Goal: Task Accomplishment & Management: Manage account settings

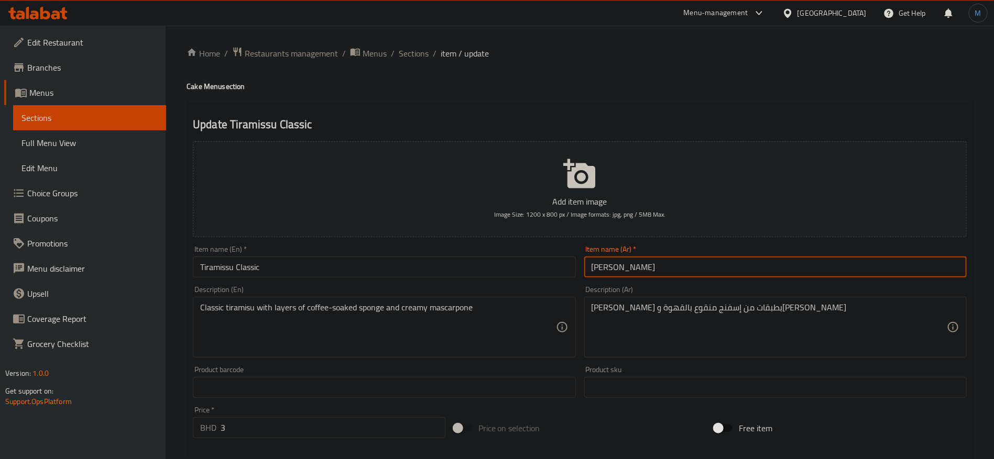
click at [399, 47] on span "Sections" at bounding box center [414, 53] width 30 height 13
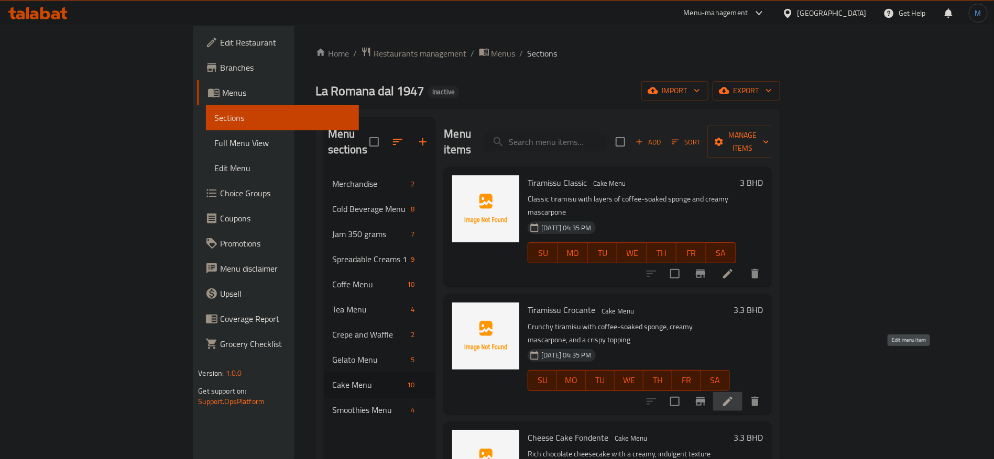
click at [732, 397] on icon at bounding box center [727, 401] width 9 height 9
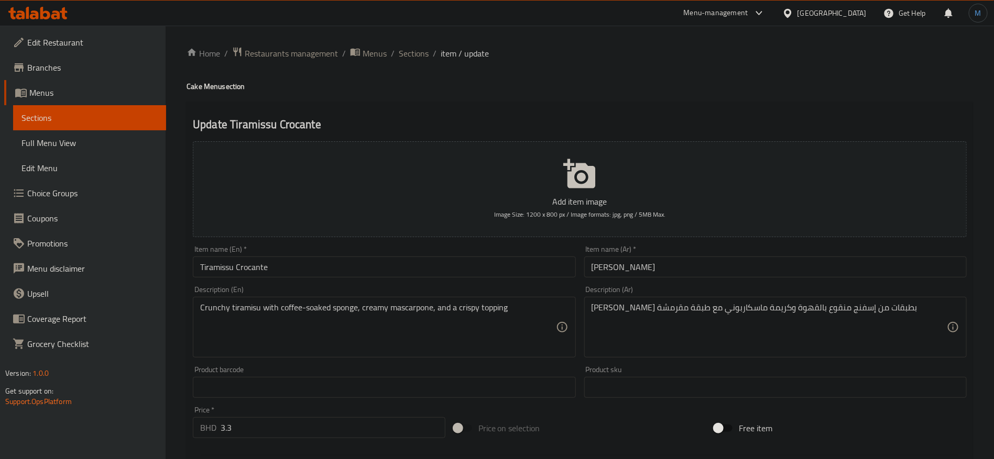
click at [507, 272] on input "Tiramissu Crocante" at bounding box center [384, 267] width 382 height 21
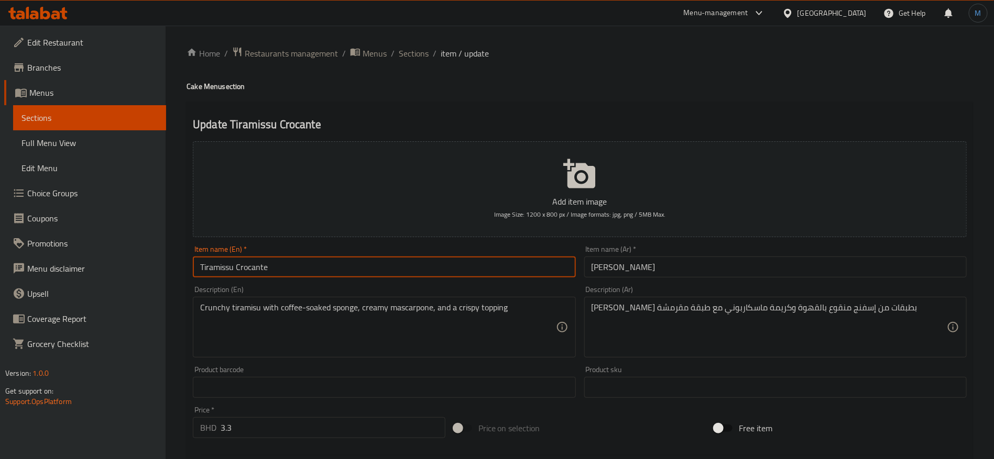
click at [507, 272] on input "Tiramissu Crocante" at bounding box center [384, 267] width 382 height 21
paste input "u [GEOGRAPHIC_DATA]"
type input "Tiramisu Croccante"
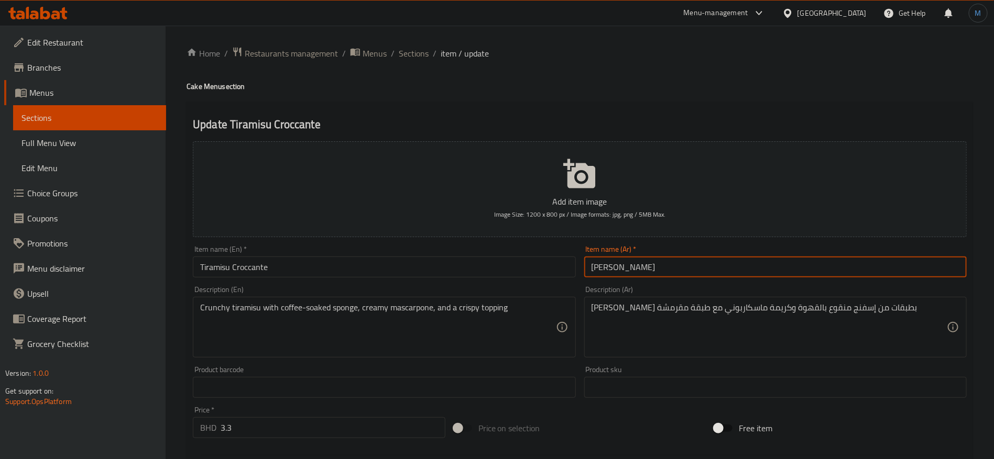
click at [673, 257] on input "[PERSON_NAME]" at bounding box center [775, 267] width 382 height 21
paste input "وكانتي"
type input "[PERSON_NAME]"
click at [203, 269] on input "Tiramisu Croccante" at bounding box center [384, 267] width 382 height 21
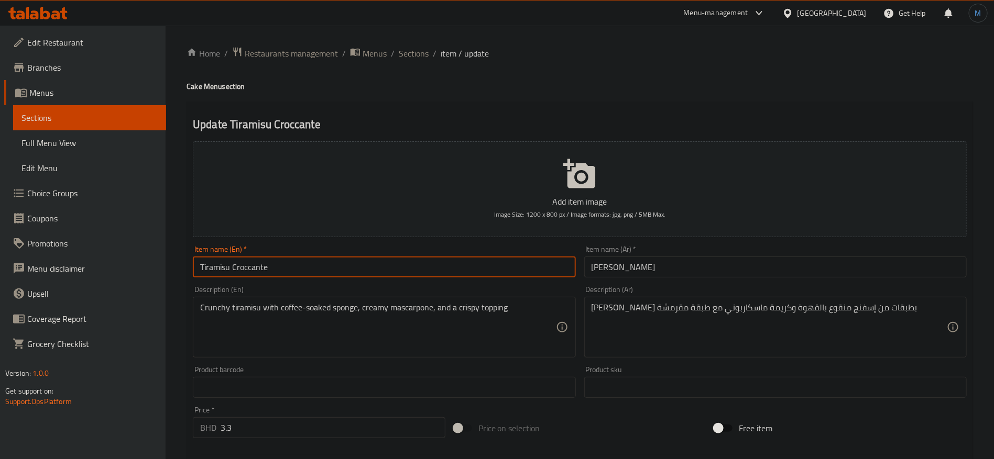
click at [203, 269] on input "Tiramisu Croccante" at bounding box center [384, 267] width 382 height 21
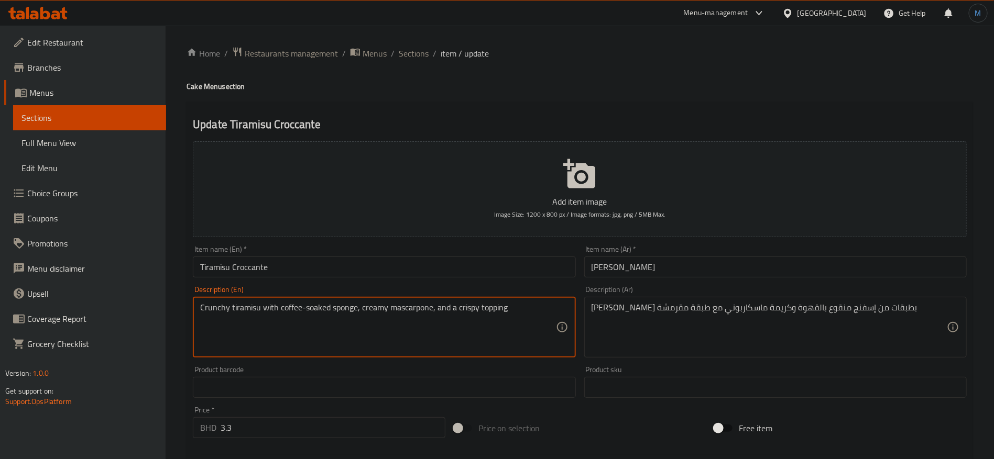
click at [244, 307] on textarea "Crunchy tiramisu with coffee-soaked sponge, creamy mascarpone, and a crispy top…" at bounding box center [377, 328] width 355 height 50
paste textarea "T"
type textarea "Crunchy Tiramisu with coffee-soaked sponge, creamy mascarpone, and a crispy top…"
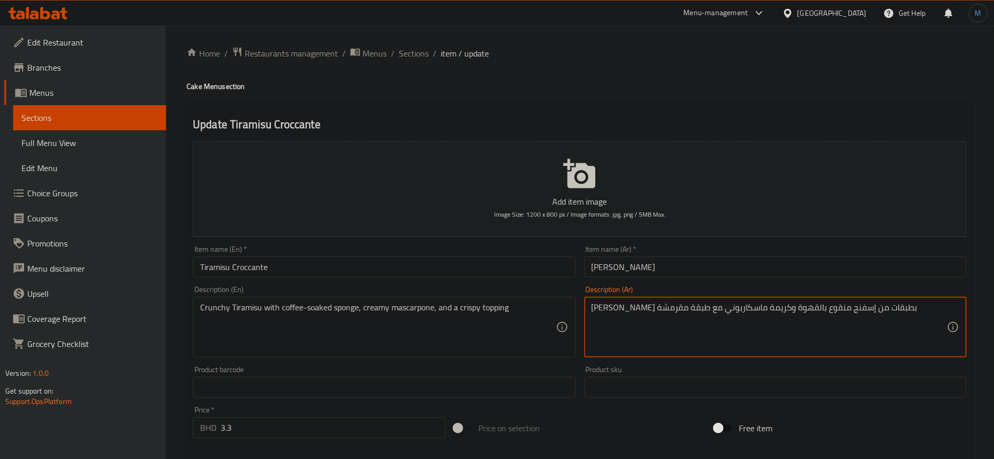
click at [860, 315] on textarea "[PERSON_NAME] بطبقات من إسفنج منقوع بالقهوة وكريمة ماسكاربوني مع طبقة مقرمشة" at bounding box center [768, 328] width 355 height 50
click at [800, 313] on textarea "تيراميسو مقرمش بطبقات من إسفنج منقوع بالقهوة و[PERSON_NAME]ني مع طبقة مقرمشة" at bounding box center [768, 328] width 355 height 50
click at [680, 312] on textarea "تيراميسو مقرمش بطبقات من سبونج منقوع بالقهوة و[PERSON_NAME]ني مع طبقة مقرمشة" at bounding box center [768, 328] width 355 height 50
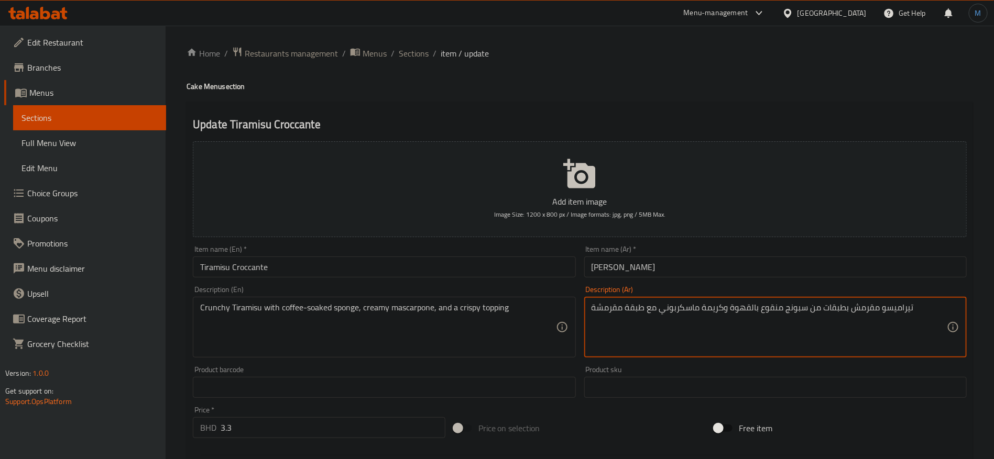
type textarea "تيراميسو مقرمش بطبقات من سبونج منقوع بالقهوة وكريمة ماسكربوني مع طبقة مقرمشة"
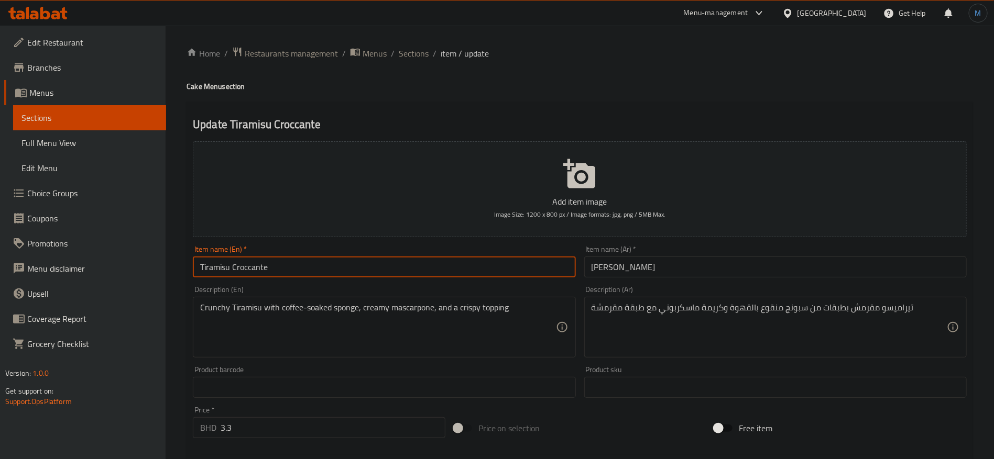
click at [503, 258] on input "Tiramisu Croccante" at bounding box center [384, 267] width 382 height 21
click at [414, 52] on span "Sections" at bounding box center [414, 53] width 30 height 13
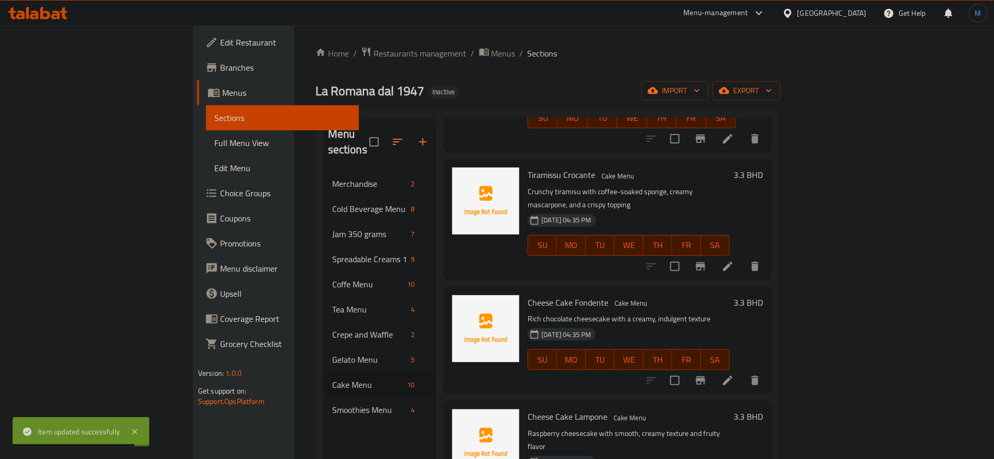
scroll to position [157, 0]
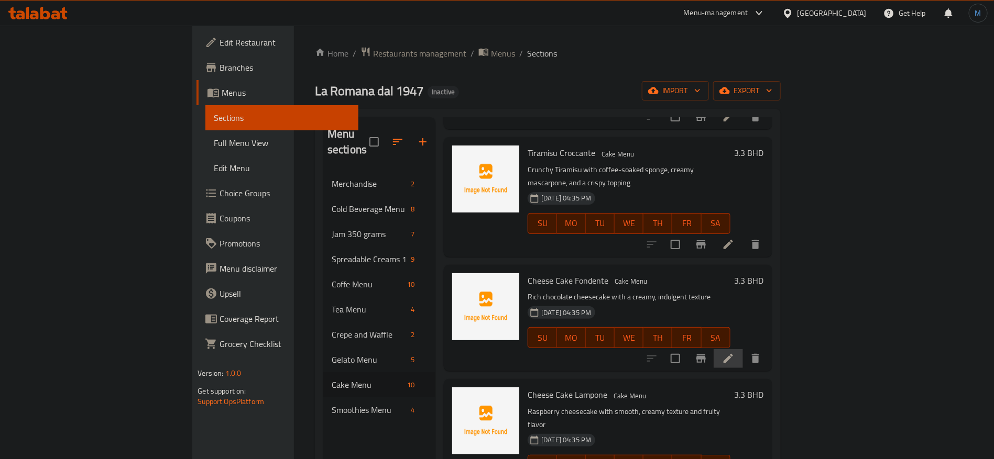
click at [743, 349] on li at bounding box center [727, 358] width 29 height 19
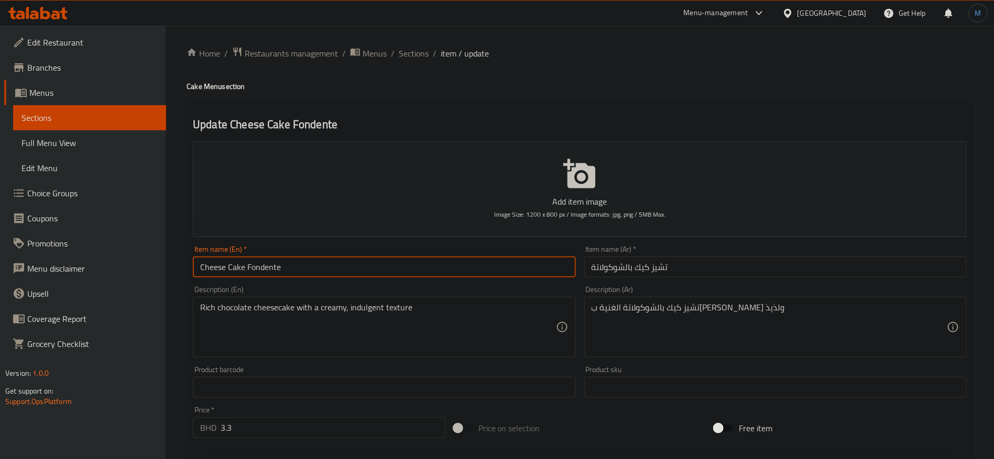
click at [413, 265] on input "Cheese Cake Fondente" at bounding box center [384, 267] width 382 height 21
paste input "c"
type input "Cheesecake Fondente"
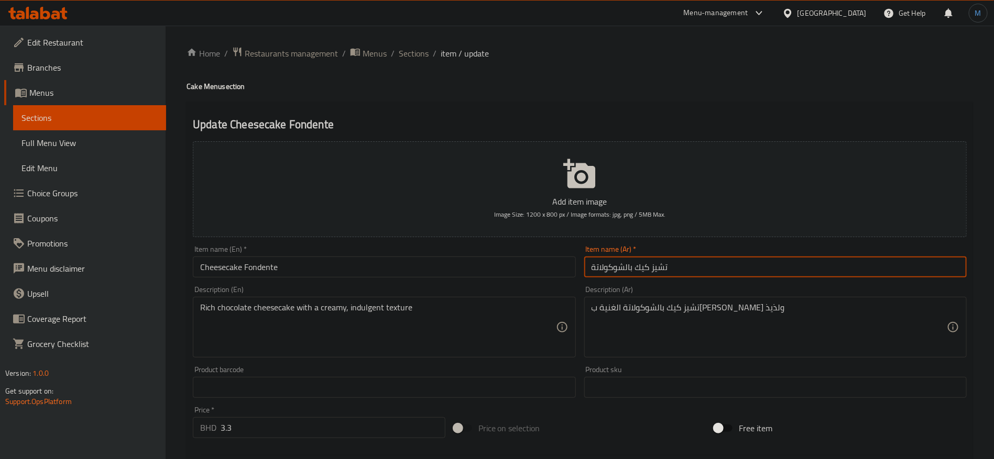
click at [763, 270] on input "تشيز كيك بالشوكولاتة" at bounding box center [775, 267] width 382 height 21
paste input "فوندينتي"
type input "تشيز [PERSON_NAME]"
drag, startPoint x: 580, startPoint y: 318, endPoint x: 591, endPoint y: 315, distance: 11.4
click at [581, 318] on div "Description (Ar) تشيز كيك بالشوكولاتة الغنية بقوام كريمي ولذيذ Description (Ar)" at bounding box center [775, 322] width 391 height 80
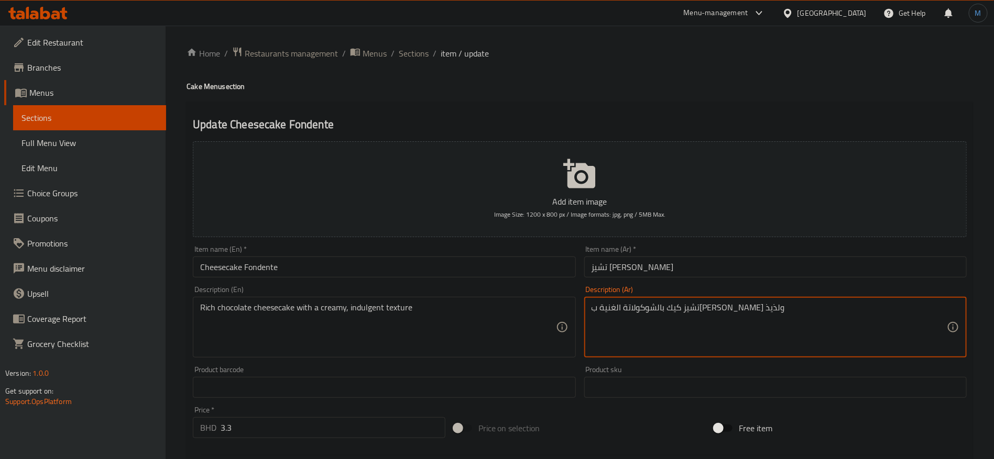
click at [596, 313] on textarea "تشيز كيك بالشوكولاتة الغنية ب[PERSON_NAME] ولذيذ" at bounding box center [768, 328] width 355 height 50
type textarea "تشيز كيك بالشوكولاتة الغنية بقوام كريمي وانديلجنت"
click at [461, 270] on input "Cheesecake Fondente" at bounding box center [384, 267] width 382 height 21
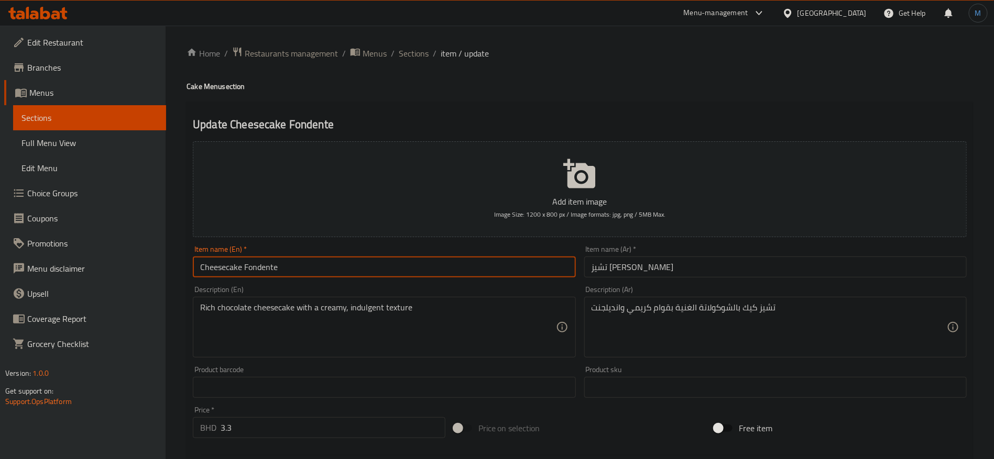
click at [417, 54] on span "Sections" at bounding box center [414, 53] width 30 height 13
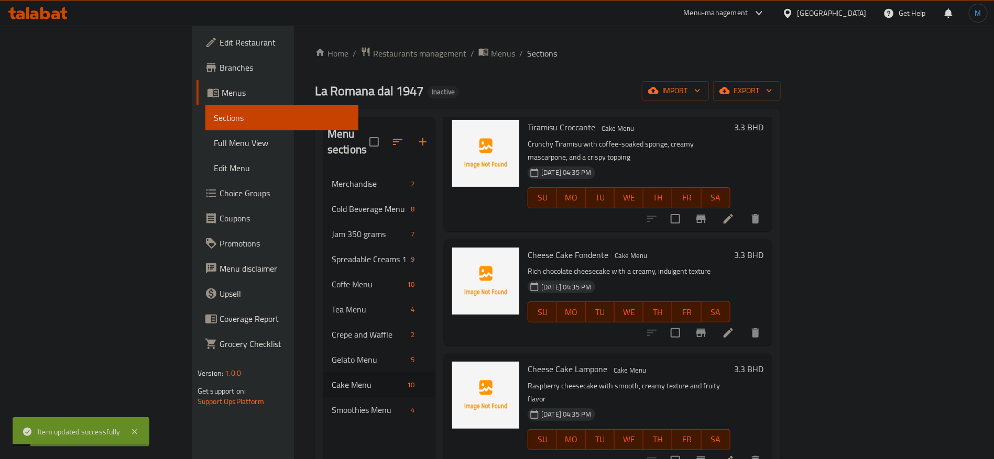
scroll to position [236, 0]
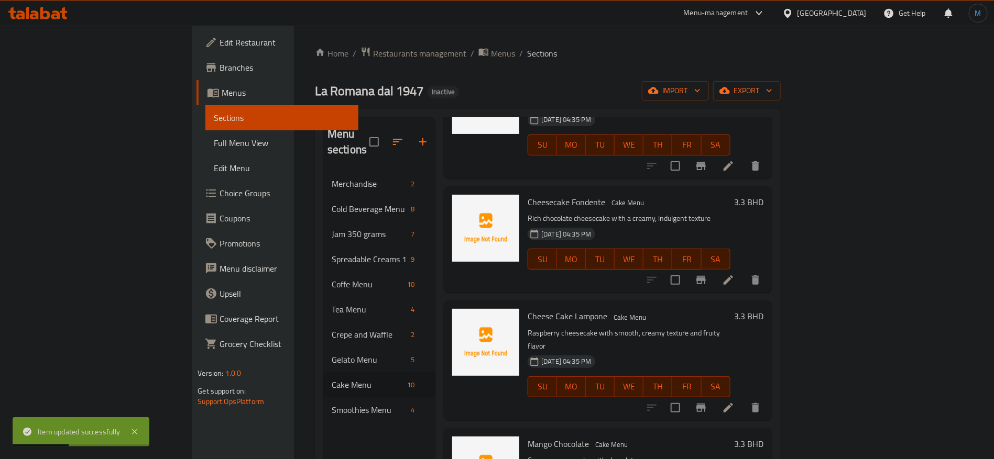
click at [734, 402] on icon at bounding box center [728, 408] width 13 height 13
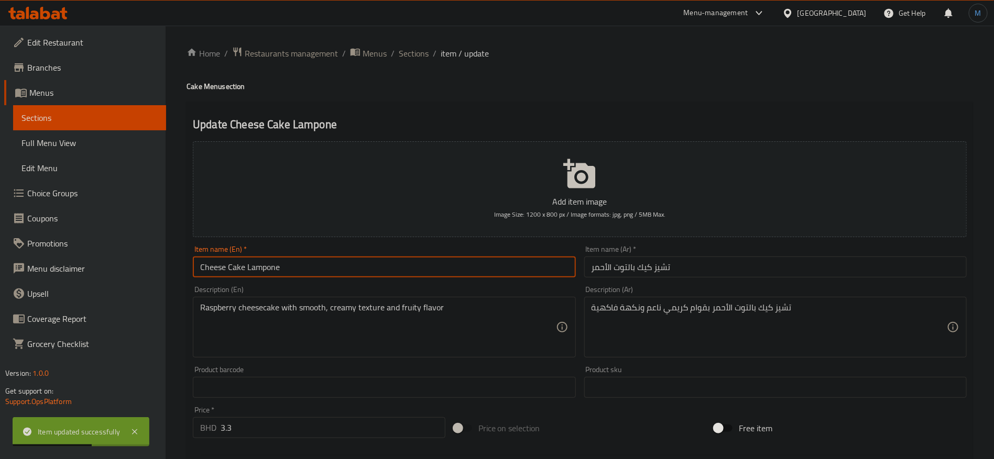
click at [381, 268] on input "Cheese Cake Lampone" at bounding box center [384, 267] width 382 height 21
paste input "cake [PERSON_NAME]"
type input "Cheesecake Lamponi"
click at [786, 254] on div "Item name (Ar)   * تشيز كيك بالتوت الأحمر Item name (Ar) *" at bounding box center [775, 262] width 382 height 32
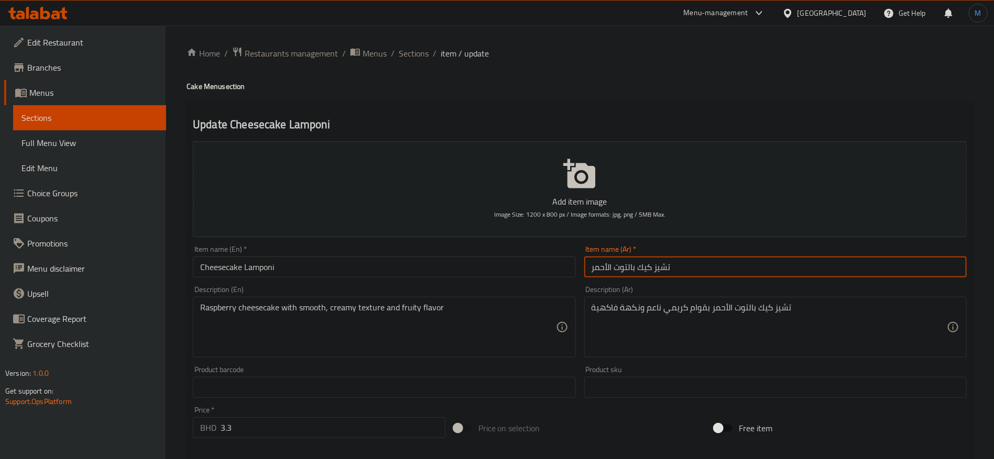
click at [781, 271] on input "تشيز كيك بالتوت الأحمر" at bounding box center [775, 267] width 382 height 21
paste input "لامبوني"
type input "تشيز كيك لامبوني"
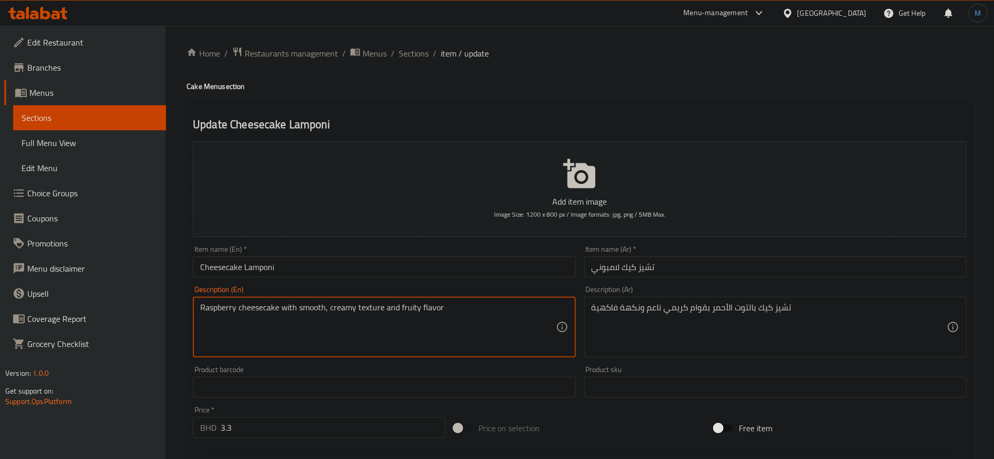
click at [225, 309] on textarea "Raspberry cheesecake with smooth, creamy texture and fruity flavor" at bounding box center [377, 328] width 355 height 50
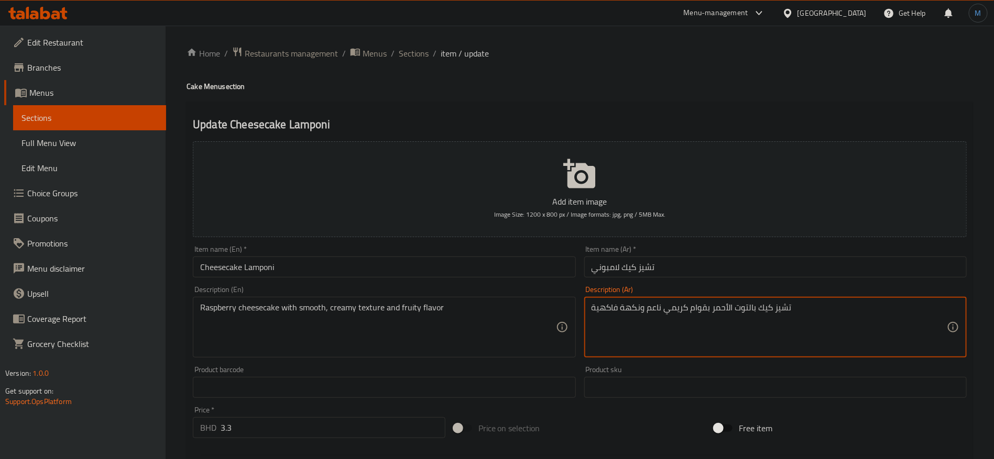
click at [746, 307] on textarea "تشيز كيك بالتوت الأحمر بقوام كريمي ناعم ونكهة فاكهية" at bounding box center [768, 328] width 355 height 50
click at [725, 307] on textarea "تشيز كيك بالتوت الأحمر بقوام كريمي ناعم ونكهة فاكهية" at bounding box center [768, 328] width 355 height 50
click at [749, 307] on textarea "تشيز كيك بالتوت الأحمر بقوام كريمي ناعم ونكهة فاكهية" at bounding box center [768, 328] width 355 height 50
click at [725, 307] on textarea "تشيز كيك بالتوت الأحمر بقوام كريمي ناعم ونكهة فاكهية" at bounding box center [768, 328] width 355 height 50
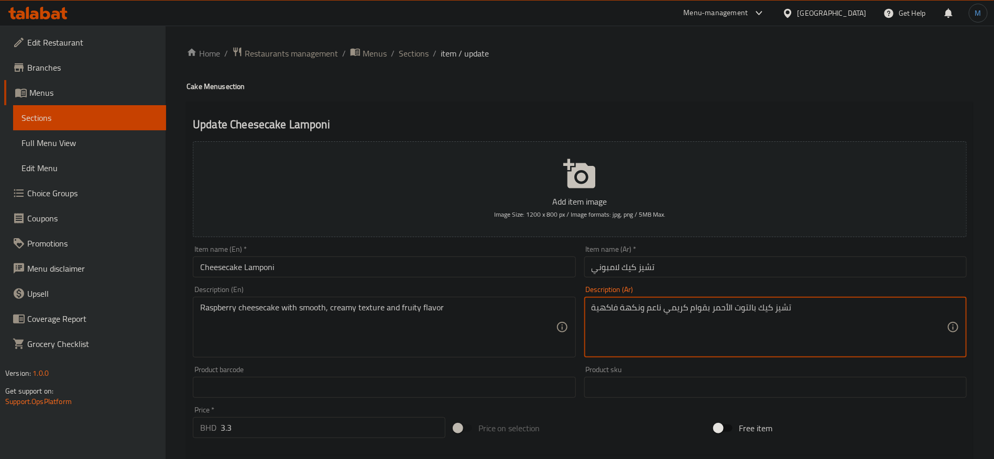
paste textarea "وت بري"
type textarea "تشيز كيك توت بري أحمر بقوام كريمي ناعم ونكهة فاكهية"
click at [418, 279] on div "Item name (En)   * Cheesecake Lamponi Item name (En) *" at bounding box center [384, 261] width 391 height 40
click at [418, 271] on input "Cheesecake Lamponi" at bounding box center [384, 267] width 382 height 21
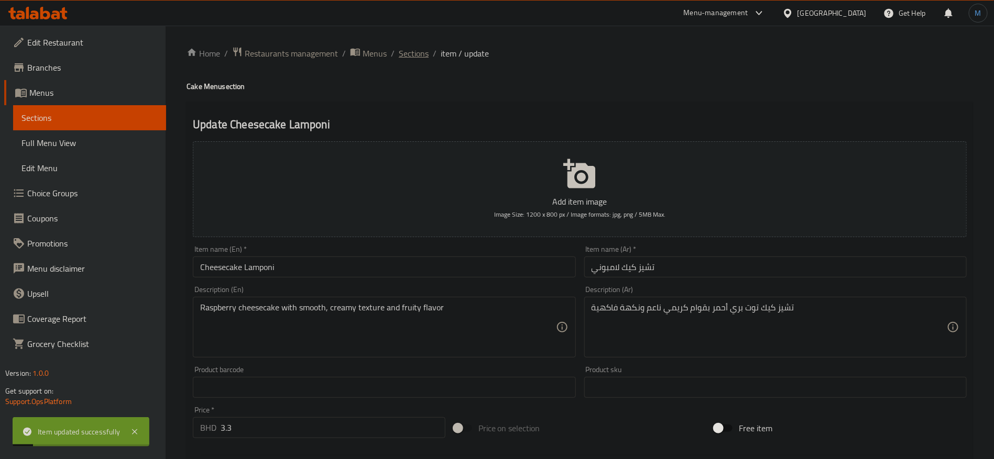
click at [414, 56] on span "Sections" at bounding box center [414, 53] width 30 height 13
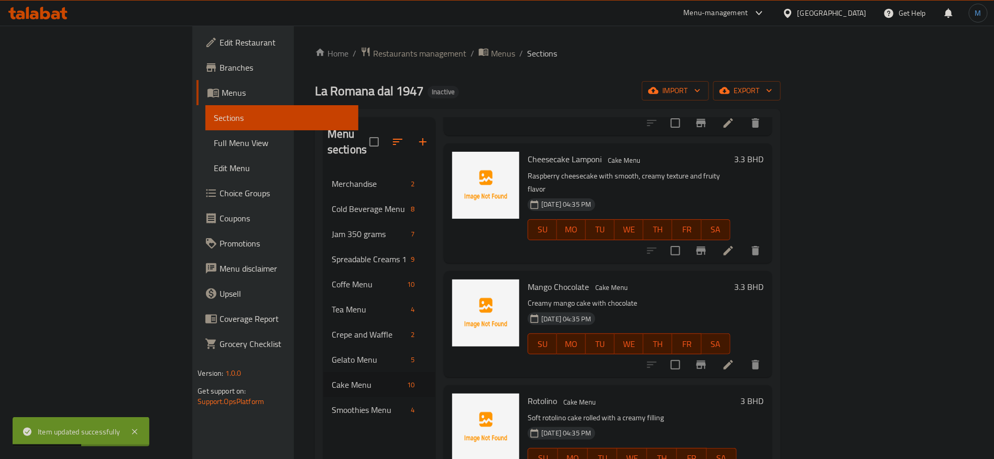
scroll to position [314, 0]
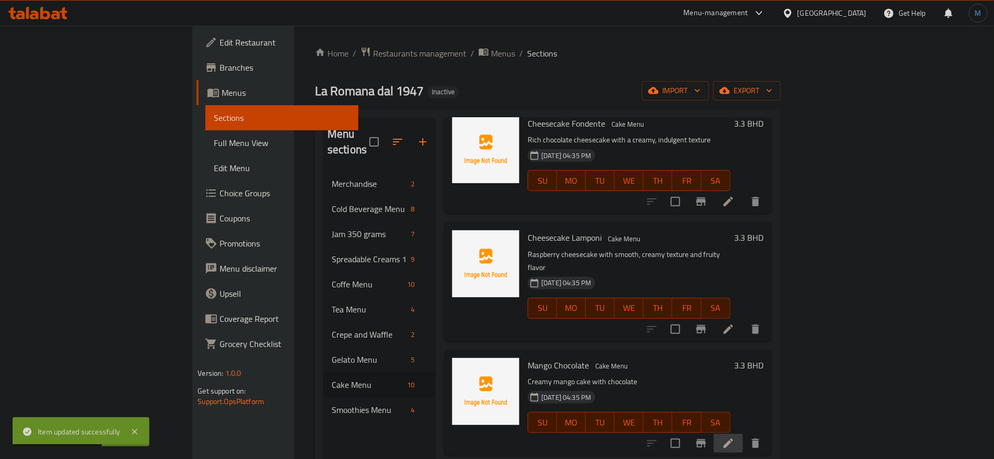
click at [743, 434] on li at bounding box center [727, 443] width 29 height 19
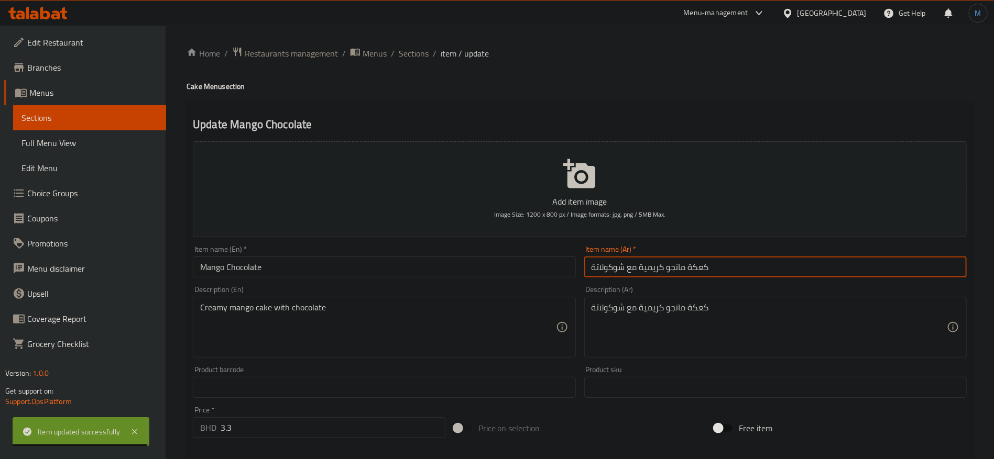
click at [714, 269] on input "كعكة مانجو كريمية مع شوكولاتة" at bounding box center [775, 267] width 382 height 21
type input "[PERSON_NAME]"
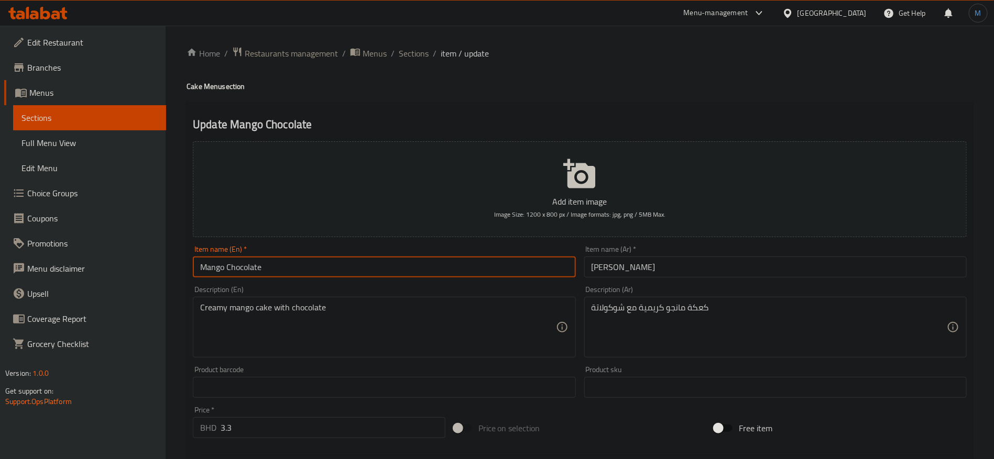
click at [497, 272] on input "Mango Chocolate" at bounding box center [384, 267] width 382 height 21
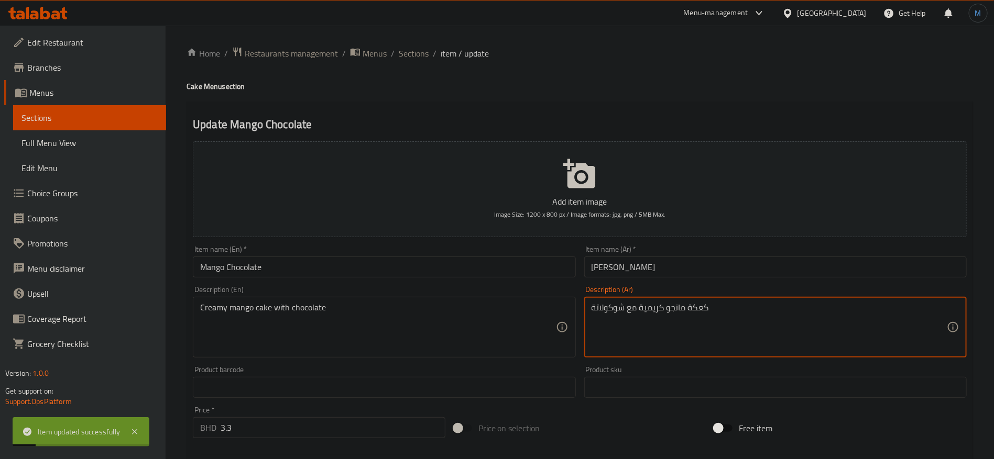
click at [696, 303] on textarea "كعكة مانجو كريمية مع شوكولاتة" at bounding box center [768, 328] width 355 height 50
type textarea "[PERSON_NAME] كريمية مع شوكولاتة"
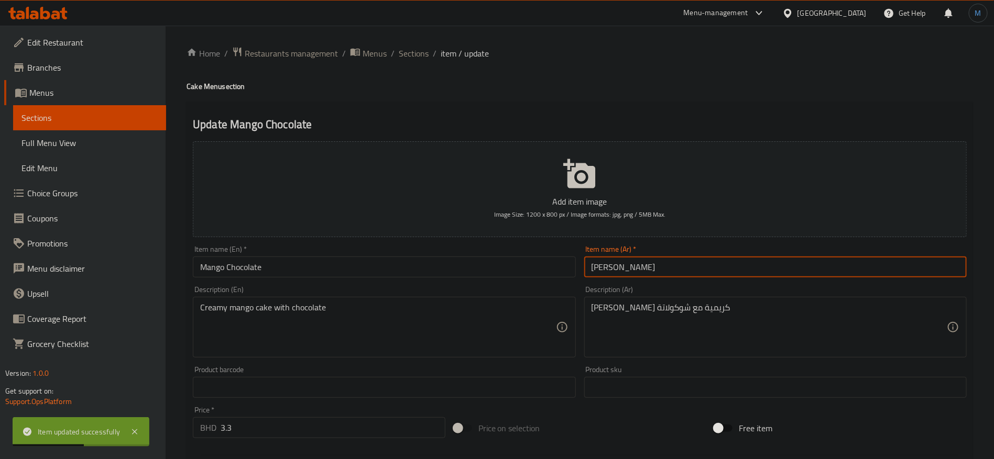
click at [627, 271] on input "[PERSON_NAME]" at bounding box center [775, 267] width 382 height 21
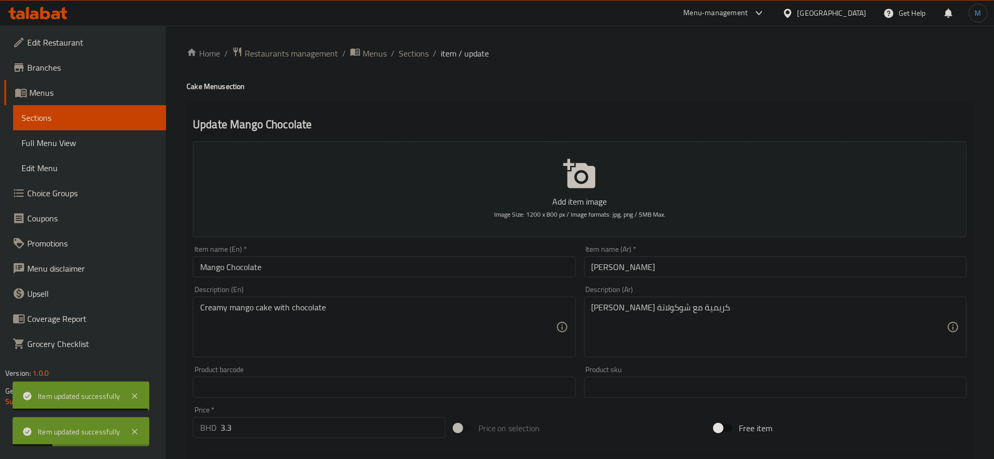
click at [398, 42] on div "Home / Restaurants management / Menus / Sections / item / update Cake Menu sect…" at bounding box center [580, 383] width 828 height 714
click at [414, 52] on span "Sections" at bounding box center [414, 53] width 30 height 13
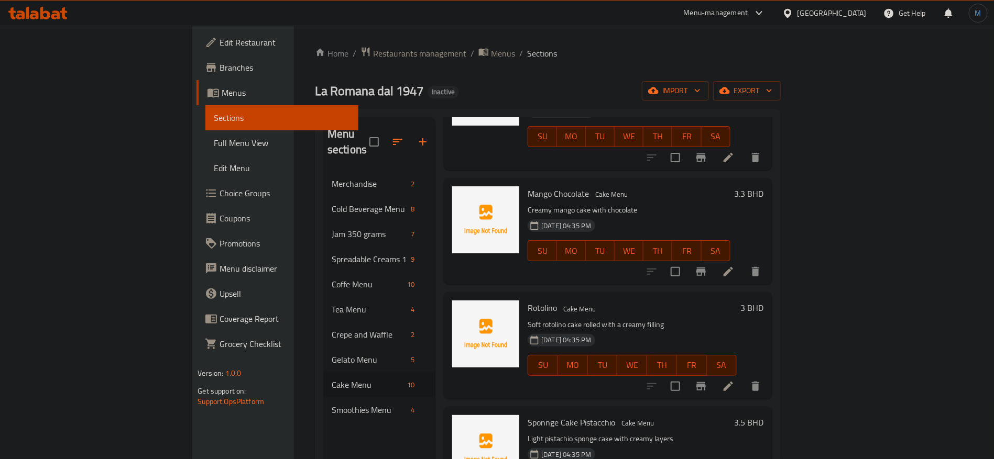
scroll to position [471, 0]
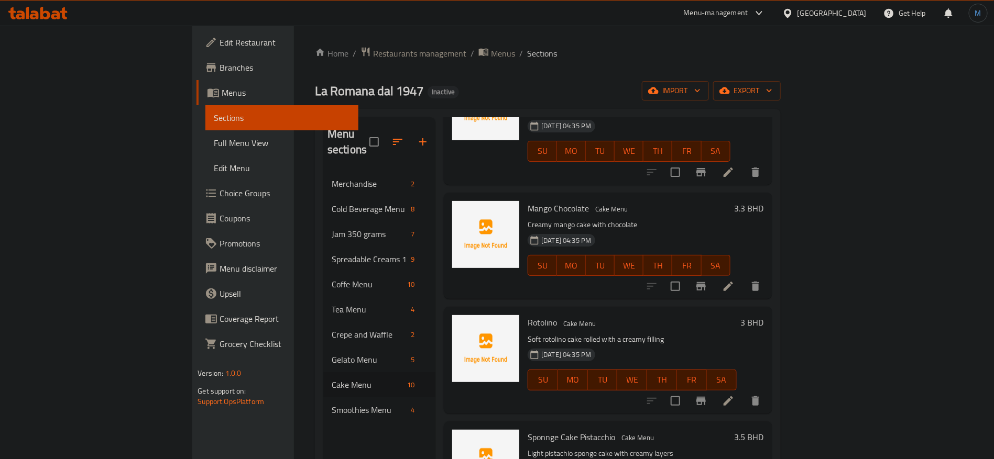
click at [743, 392] on li at bounding box center [727, 401] width 29 height 19
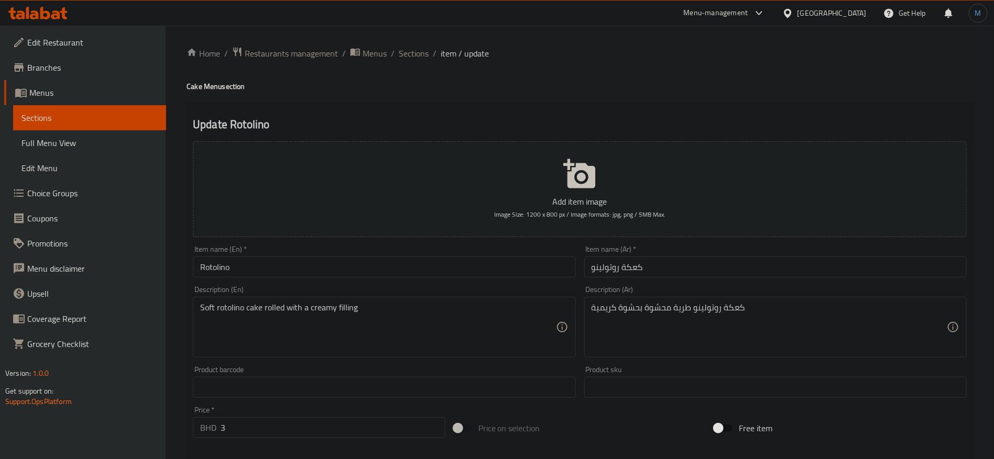
click at [635, 273] on input "كعكة روتولينو" at bounding box center [775, 267] width 382 height 21
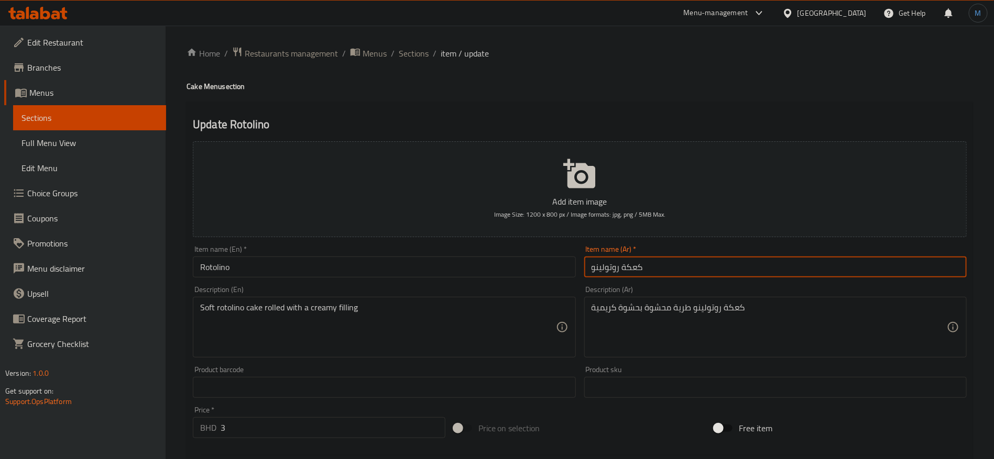
click at [635, 273] on input "كعكة روتولينو" at bounding box center [775, 267] width 382 height 21
type input "روتولينو"
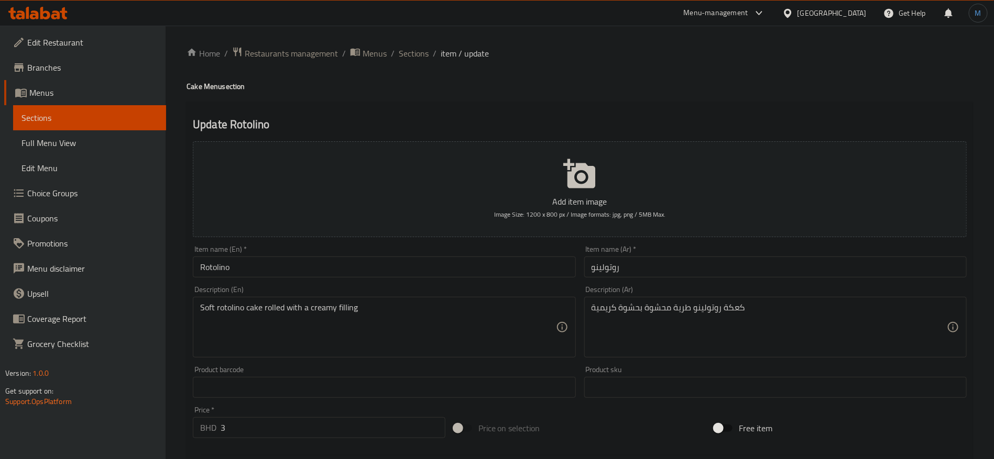
click at [406, 287] on div "Description (En) Soft rotolino cake rolled with a creamy filling Description (E…" at bounding box center [384, 322] width 382 height 72
click at [414, 269] on input "Rotolino" at bounding box center [384, 267] width 382 height 21
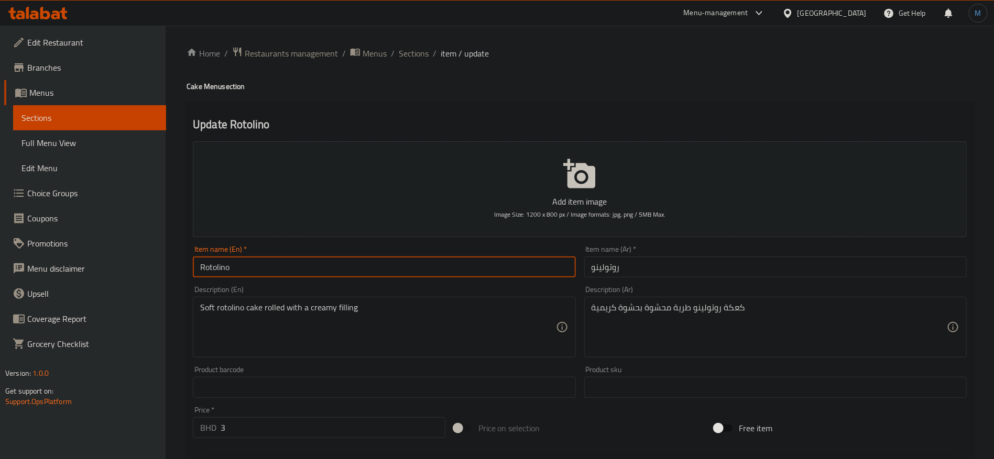
click at [784, 272] on input "روتولينو" at bounding box center [775, 267] width 382 height 21
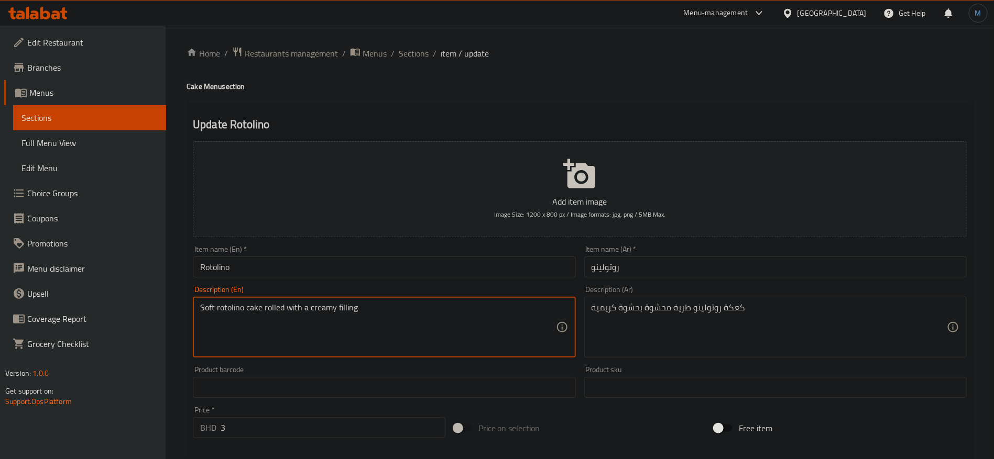
click at [272, 310] on textarea "Soft rotolino cake rolled with a creamy filling" at bounding box center [377, 328] width 355 height 50
drag, startPoint x: 272, startPoint y: 310, endPoint x: 402, endPoint y: 311, distance: 129.4
click at [402, 311] on textarea "Soft rotolino cake rolled with a creamy filling" at bounding box center [377, 328] width 355 height 50
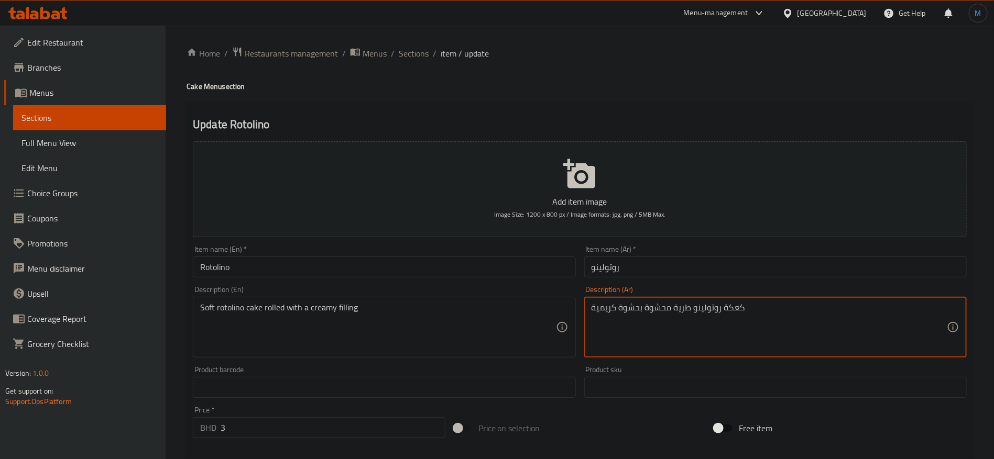
click at [662, 313] on textarea "كعكة روتولينو طرية محشوة بحشوة كريمية" at bounding box center [768, 328] width 355 height 50
type textarea "كعكة روتولينو طرية ملفوفه بحشوة كريمية"
click at [498, 279] on div "Item name (En)   * Rotolino Item name (En) *" at bounding box center [384, 261] width 391 height 40
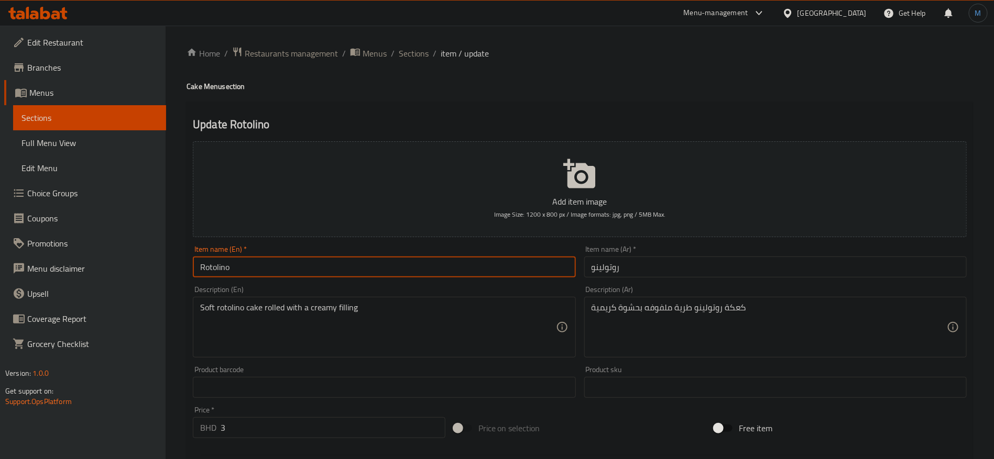
click at [500, 276] on input "Rotolino" at bounding box center [384, 267] width 382 height 21
drag, startPoint x: 404, startPoint y: 53, endPoint x: 434, endPoint y: 107, distance: 61.5
click at [404, 53] on span "Sections" at bounding box center [414, 53] width 30 height 13
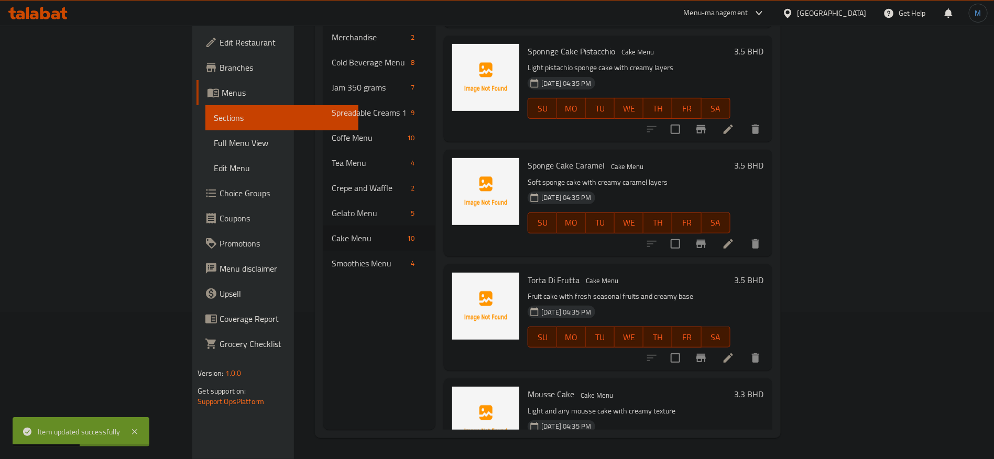
scroll to position [475, 0]
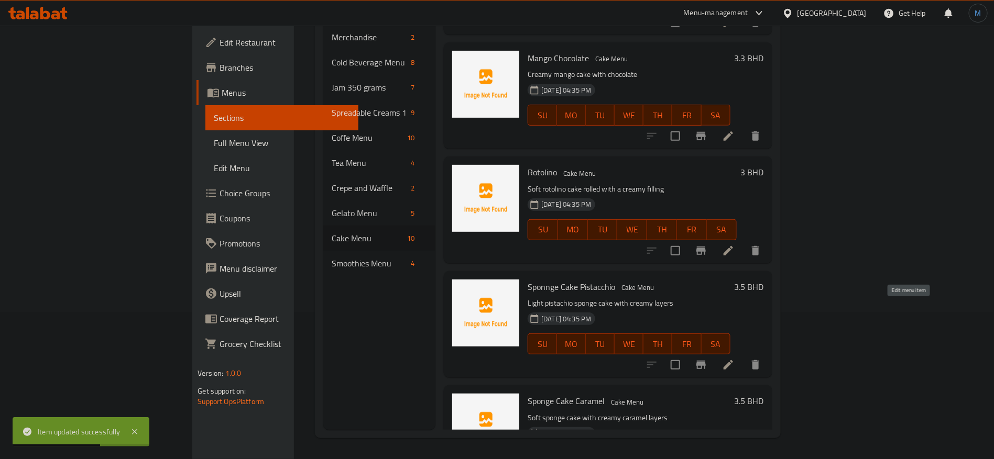
click at [734, 359] on icon at bounding box center [728, 365] width 13 height 13
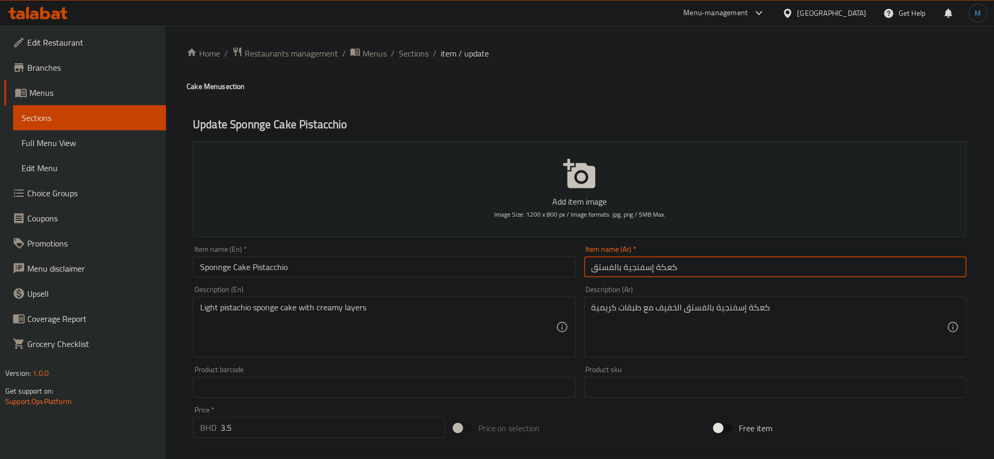
click at [643, 268] on input "كعكة إسفنجية بالفستق" at bounding box center [775, 267] width 382 height 21
drag, startPoint x: 643, startPoint y: 266, endPoint x: 636, endPoint y: 267, distance: 7.4
click at [637, 267] on input "كيك سبونج بالفستق" at bounding box center [775, 267] width 382 height 21
click at [635, 267] on input "كيك سبونج بالفستق" at bounding box center [775, 267] width 382 height 21
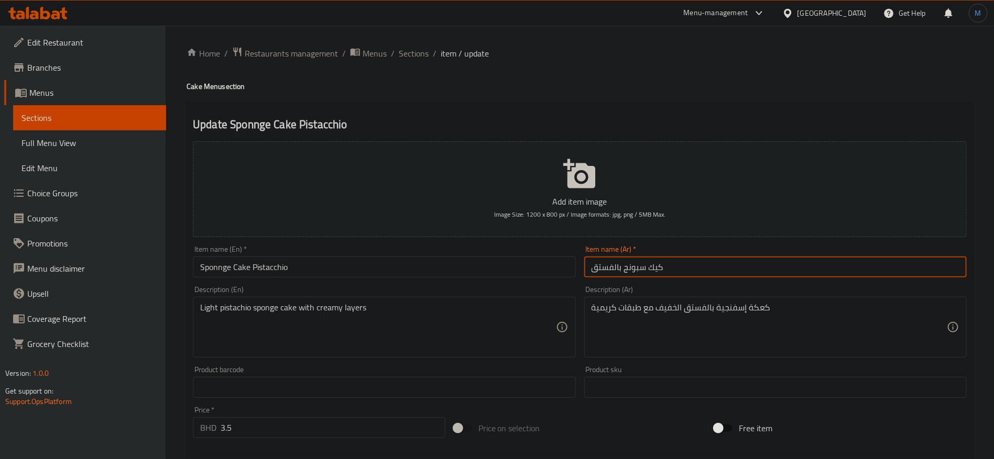
click at [635, 267] on input "كيك سبونج بالفستق" at bounding box center [775, 267] width 382 height 21
type input "كيك سبونج بالفستق"
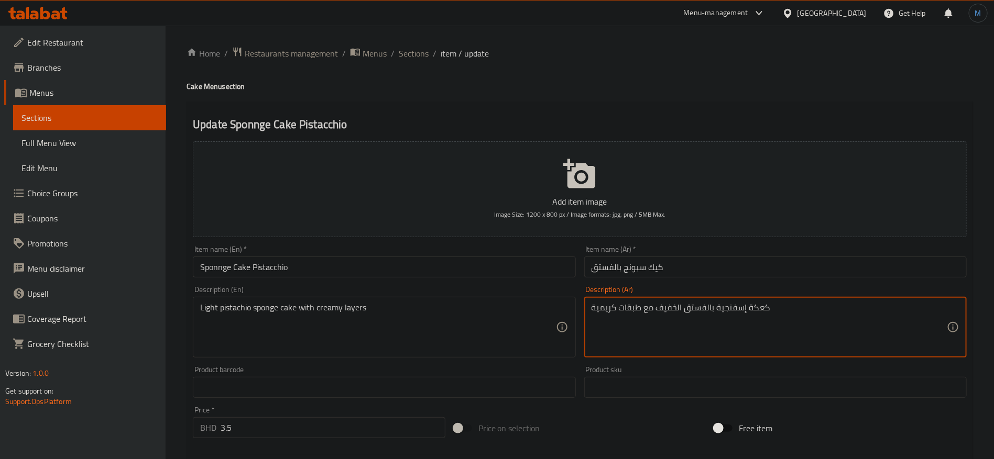
click at [730, 306] on textarea "كعكة إسفنجية بالفستق الخفيف مع طبقات كريمية" at bounding box center [768, 328] width 355 height 50
click at [756, 306] on textarea "كعكة إسفنجية بالفستق الخفيف مع طبقات كريمية" at bounding box center [768, 328] width 355 height 50
click at [745, 307] on textarea "كعكة إسفنجية بالفستق الخفيف مع طبقات كريمية" at bounding box center [768, 328] width 355 height 50
paste textarea "سبونج"
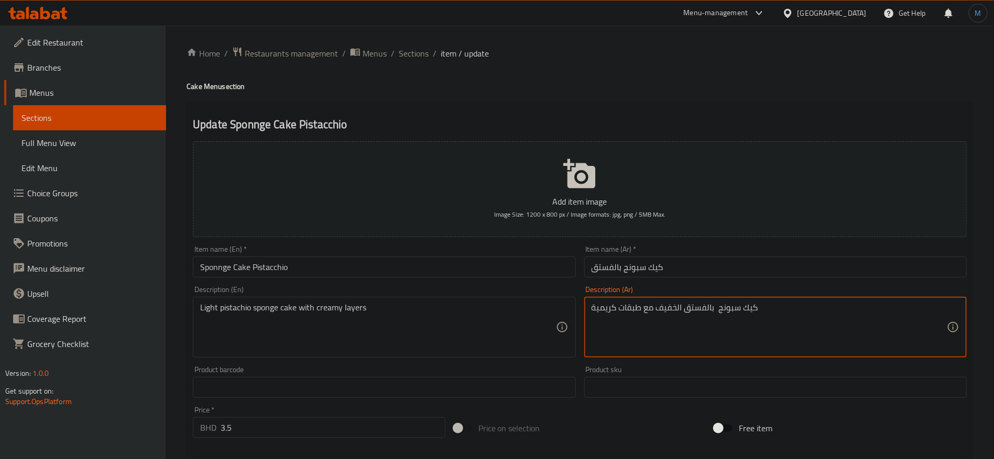
type textarea "كيك سبونج بالفستق الخفيف مع طبقات كريمية"
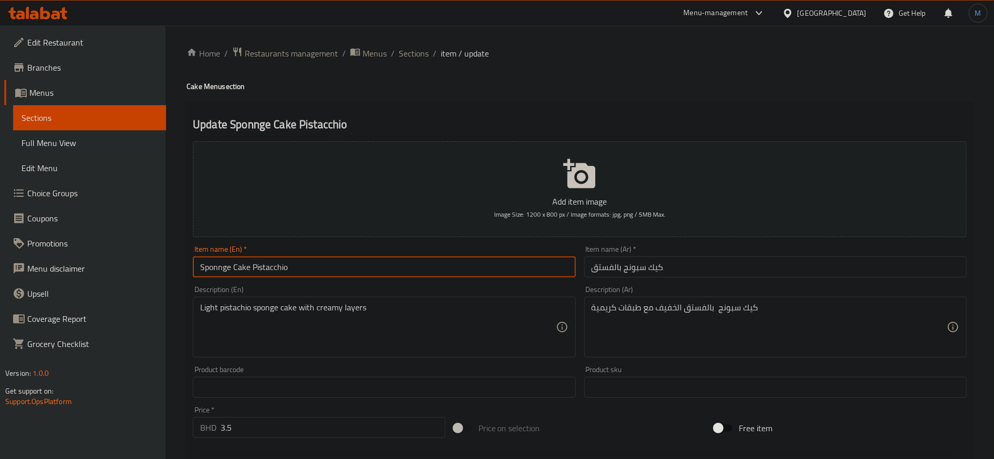
click at [447, 270] on input "Sponnge Cake Pistacchio" at bounding box center [384, 267] width 382 height 21
paste input "ge Cake Pista"
click at [272, 266] on input "Sponge Cake Pistachio" at bounding box center [384, 267] width 382 height 21
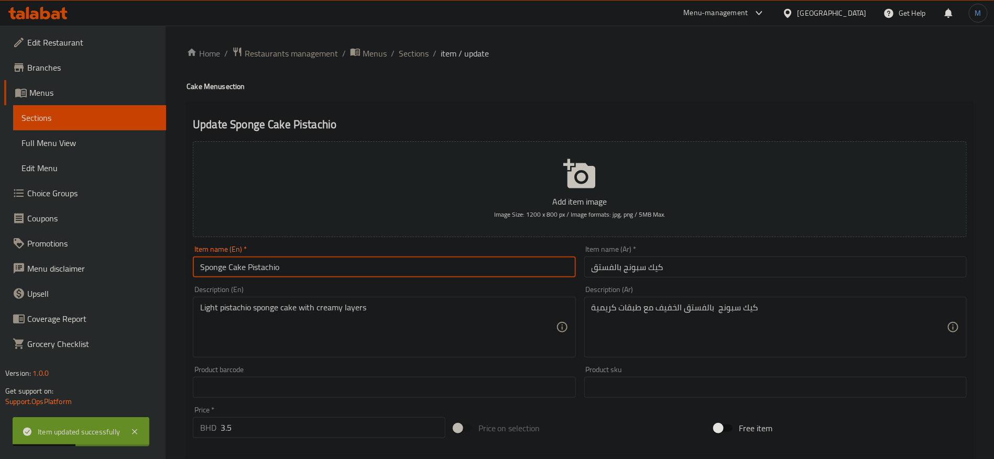
type input "Sponge Cake Pistachio"
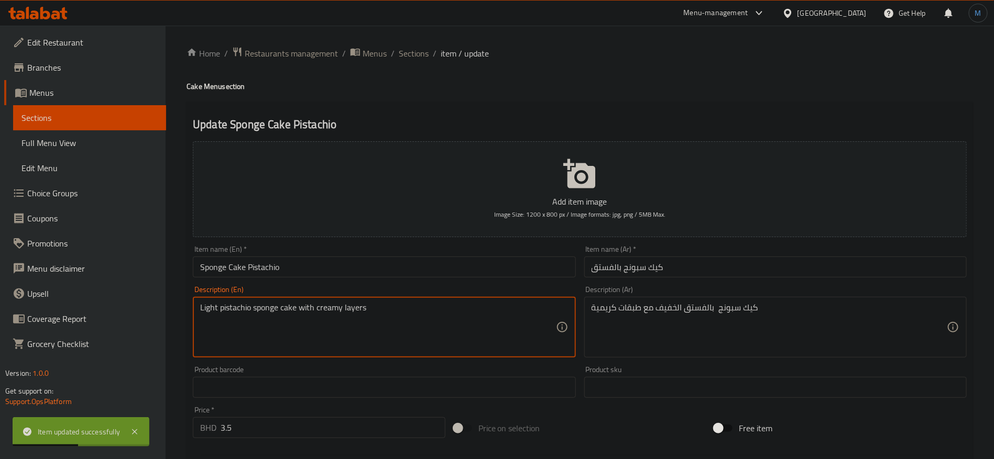
click at [237, 310] on textarea "Light pistachio sponge cake with creamy layers" at bounding box center [377, 328] width 355 height 50
paste textarea "Pistachio"
type textarea "Light Pistachio sponge cake with creamy layers"
click at [323, 271] on input "Sponge Cake Pistachio" at bounding box center [384, 267] width 382 height 21
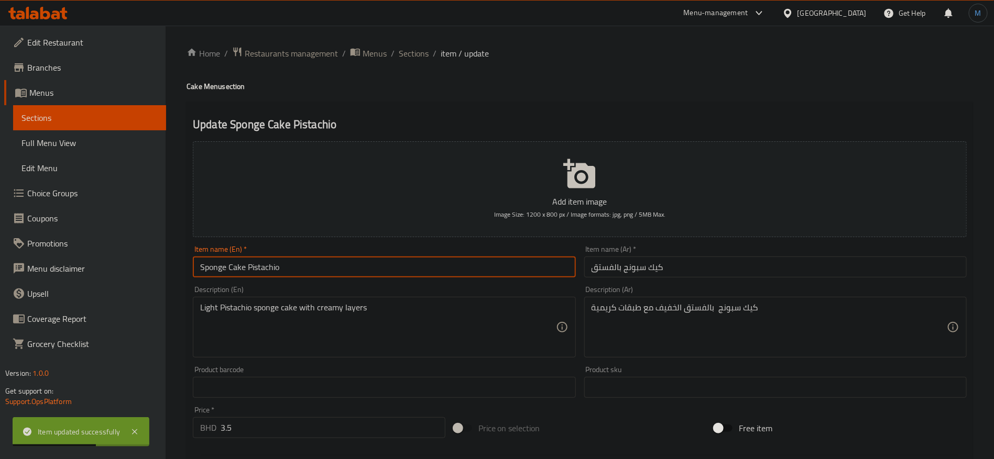
click at [424, 52] on span "Sections" at bounding box center [414, 53] width 30 height 13
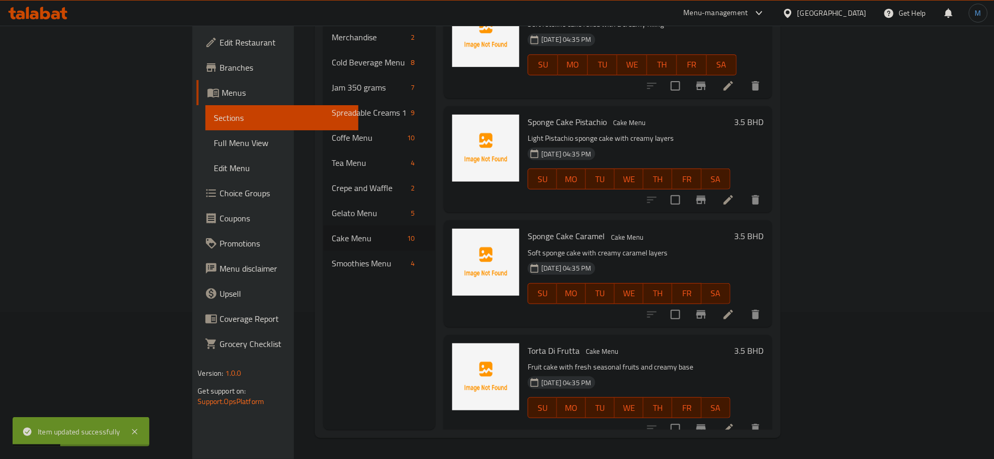
scroll to position [632, 0]
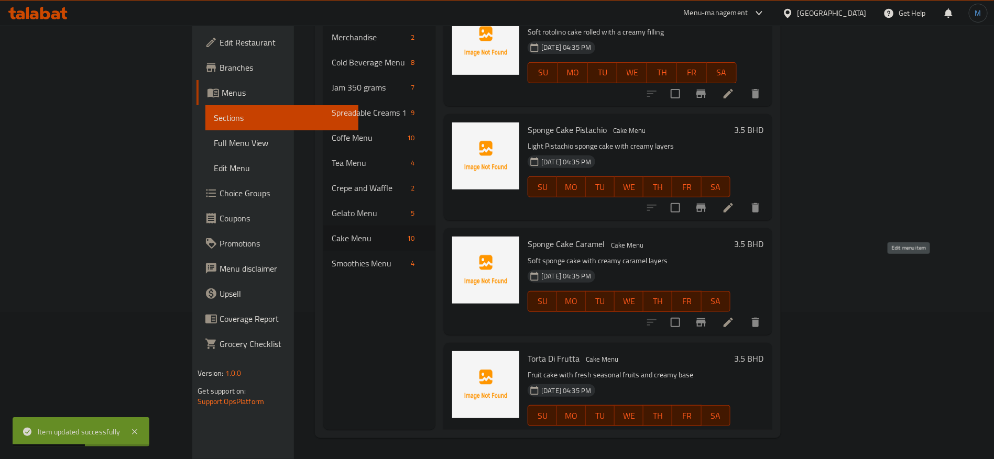
click at [734, 316] on icon at bounding box center [728, 322] width 13 height 13
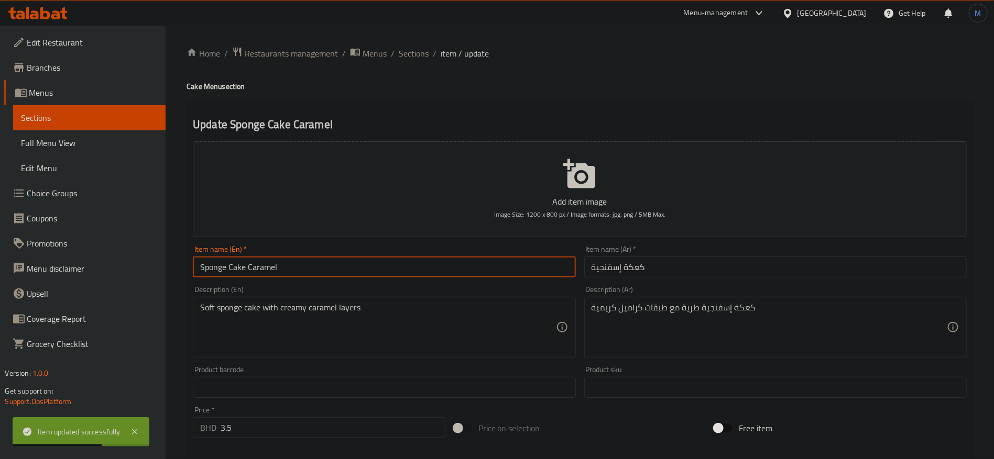
click at [491, 262] on input "Sponge Cake Caramel" at bounding box center [384, 267] width 382 height 21
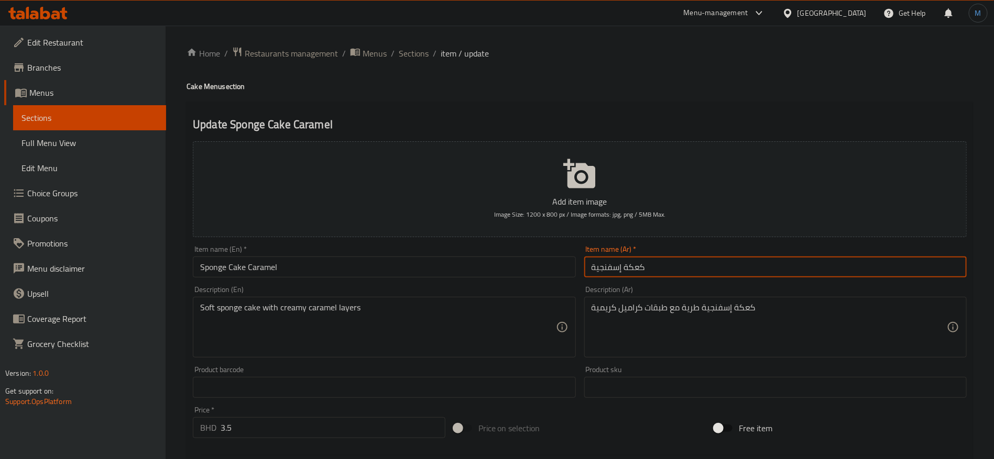
click at [732, 264] on input "كعكة إسفنجية" at bounding box center [775, 267] width 382 height 21
paste input "بالكراميل"
click at [668, 263] on input "كعكة إسفنجية بالكراميل" at bounding box center [775, 267] width 382 height 21
click at [636, 265] on input "كيك سبونج بالكراميل" at bounding box center [775, 267] width 382 height 21
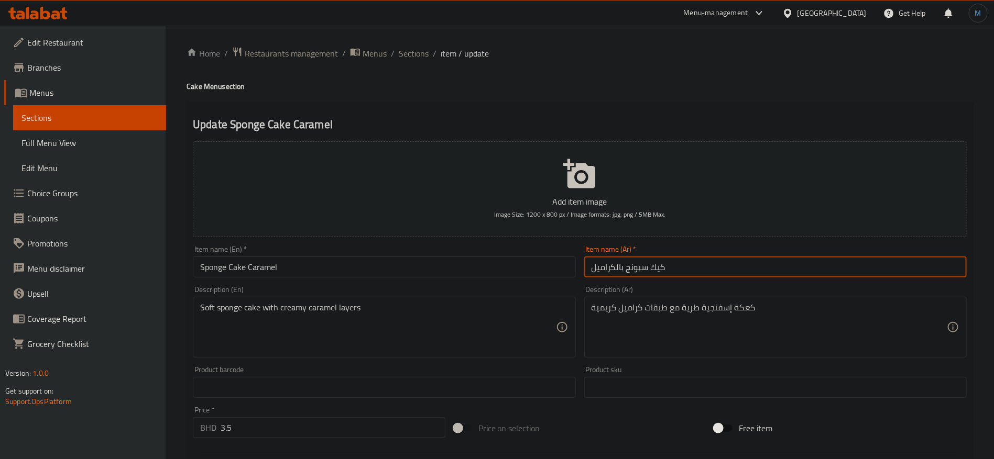
click at [636, 265] on input "كيك سبونج بالكراميل" at bounding box center [775, 267] width 382 height 21
click at [658, 261] on input "كيك سبونج بالكراميل" at bounding box center [775, 267] width 382 height 21
type input "كيك سبونج بالكراميل"
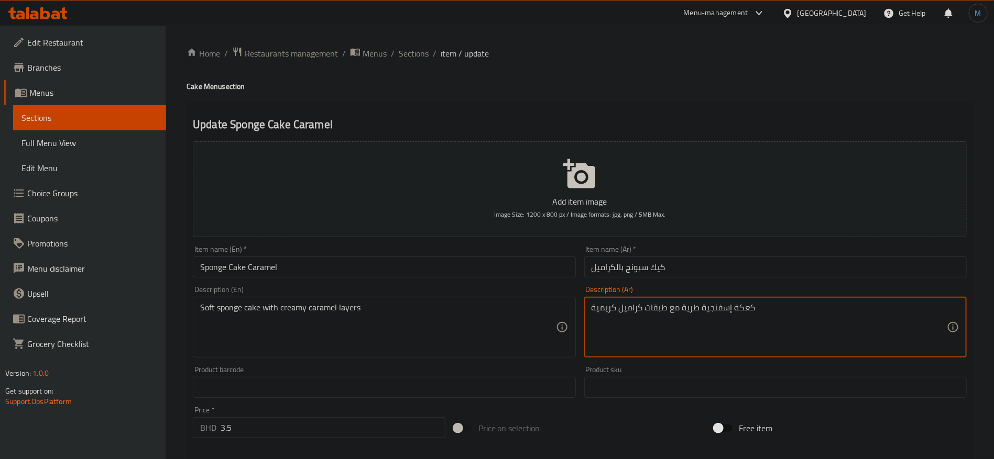
click at [748, 310] on textarea "كعكة إسفنجية طرية مع طبقات كراميل كريمية" at bounding box center [768, 328] width 355 height 50
click at [721, 307] on textarea "كعكة إسفنجية طرية مع طبقات كراميل كريمية" at bounding box center [768, 328] width 355 height 50
paste textarea "يك سبونج"
type textarea "كيك سبونج طرية مع طبقات كراميل كريمية"
click at [711, 277] on input "كيك سبونج بالكراميل" at bounding box center [775, 267] width 382 height 21
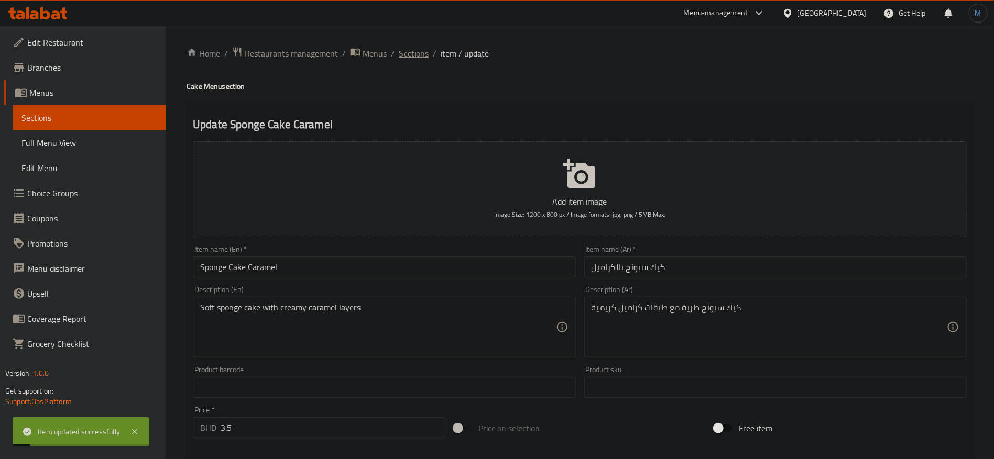
click at [417, 54] on span "Sections" at bounding box center [414, 53] width 30 height 13
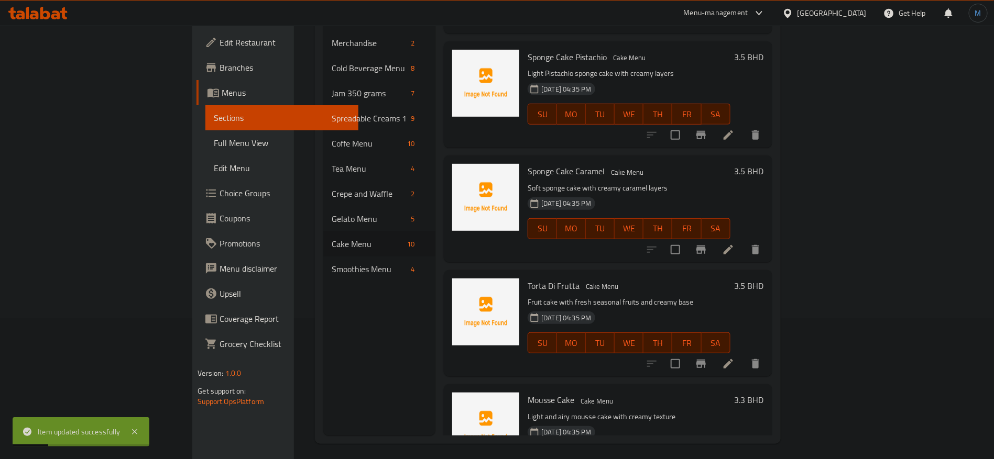
scroll to position [147, 0]
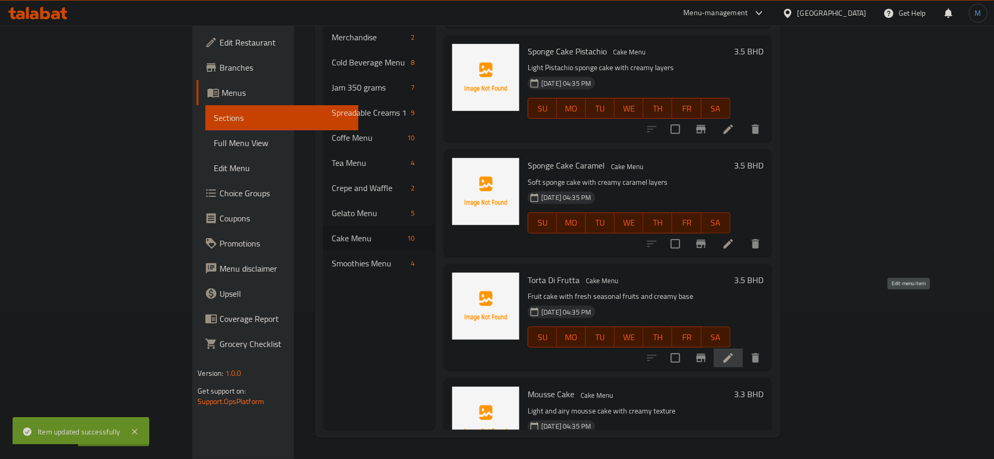
click at [734, 352] on icon at bounding box center [728, 358] width 13 height 13
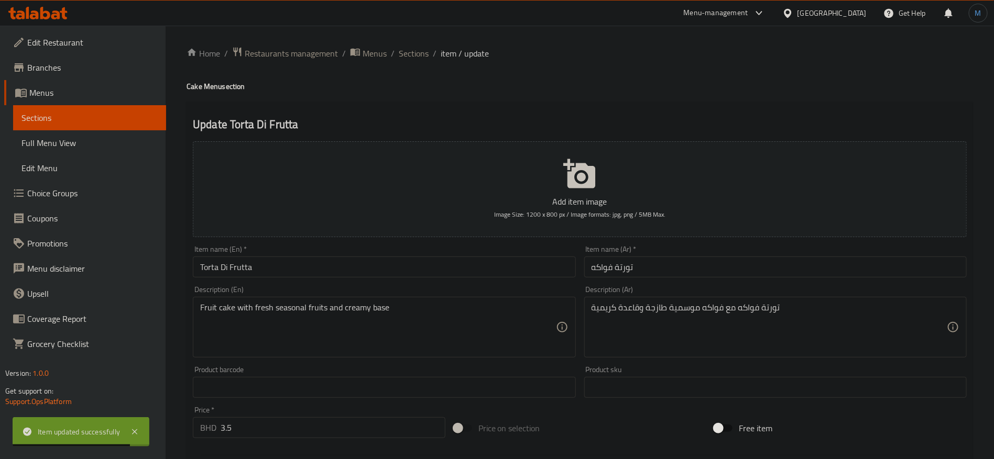
click at [504, 282] on div "Description (En) Fruit cake with fresh seasonal fruits and creamy base Descript…" at bounding box center [384, 322] width 391 height 80
click at [503, 266] on input "Torta Di Frutta" at bounding box center [384, 267] width 382 height 21
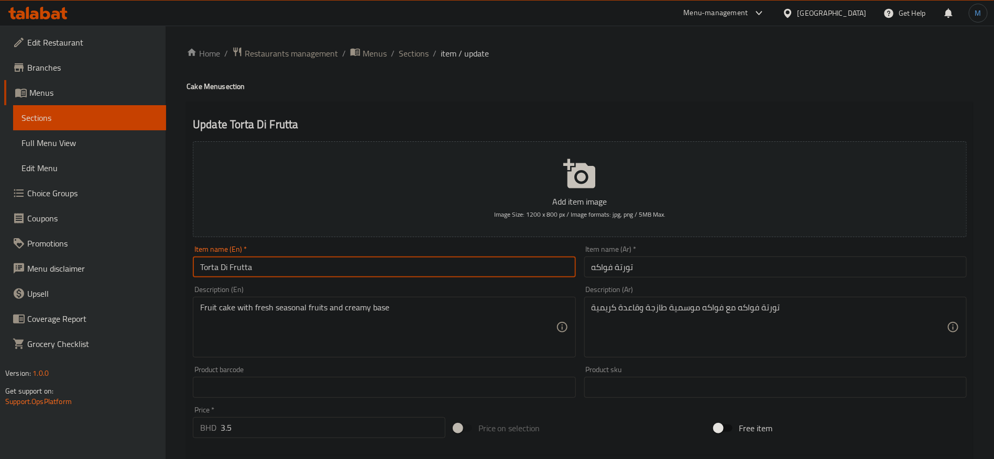
click at [602, 265] on input "تورتة فواكه" at bounding box center [775, 267] width 382 height 21
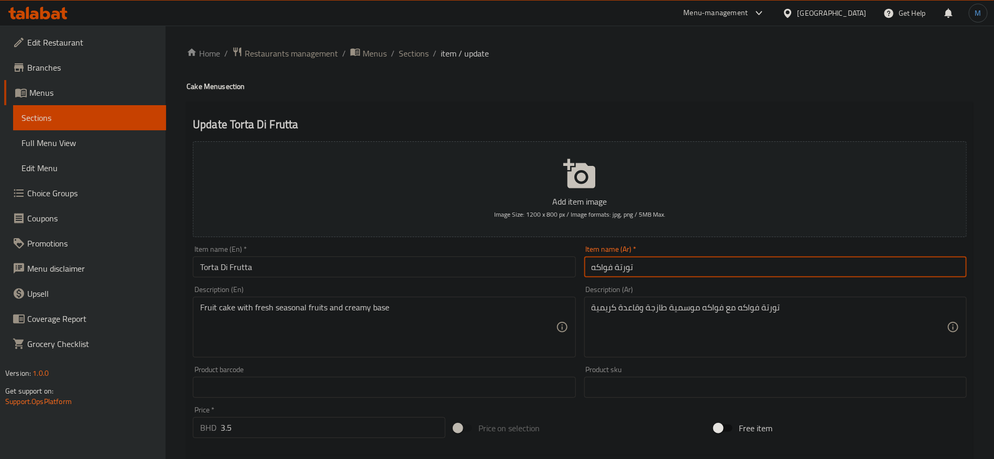
click at [602, 265] on input "تورتة فواكه" at bounding box center [775, 267] width 382 height 21
paste input "[PERSON_NAME]"
type input "تورتة دي فروتا"
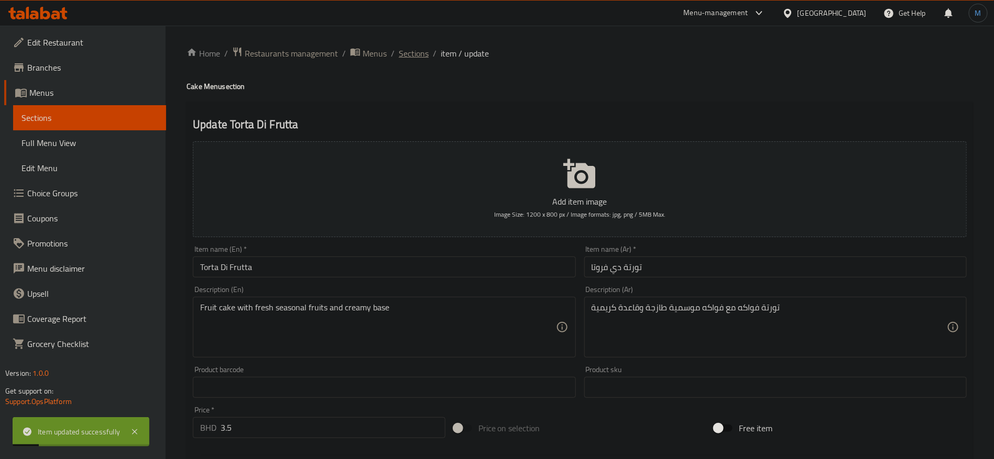
click at [411, 59] on span "Sections" at bounding box center [414, 53] width 30 height 13
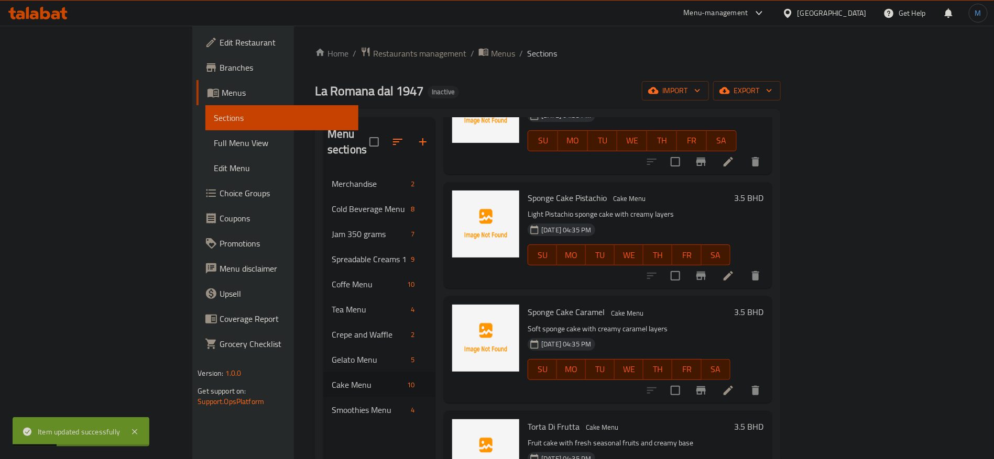
scroll to position [147, 0]
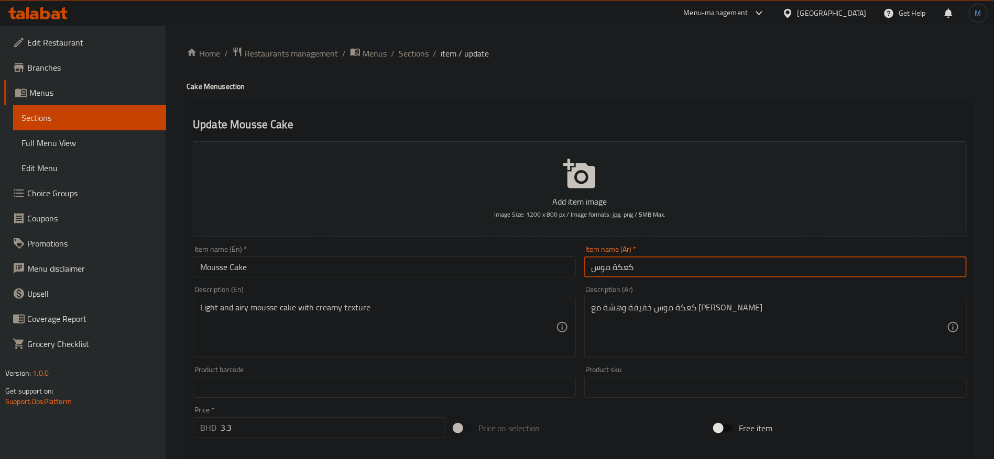
click at [633, 271] on input "كعكة موس" at bounding box center [775, 267] width 382 height 21
click at [632, 272] on input "كعكة موس" at bounding box center [775, 267] width 382 height 21
click at [620, 268] on input "كيك موس" at bounding box center [775, 267] width 382 height 21
type input "كيك موس"
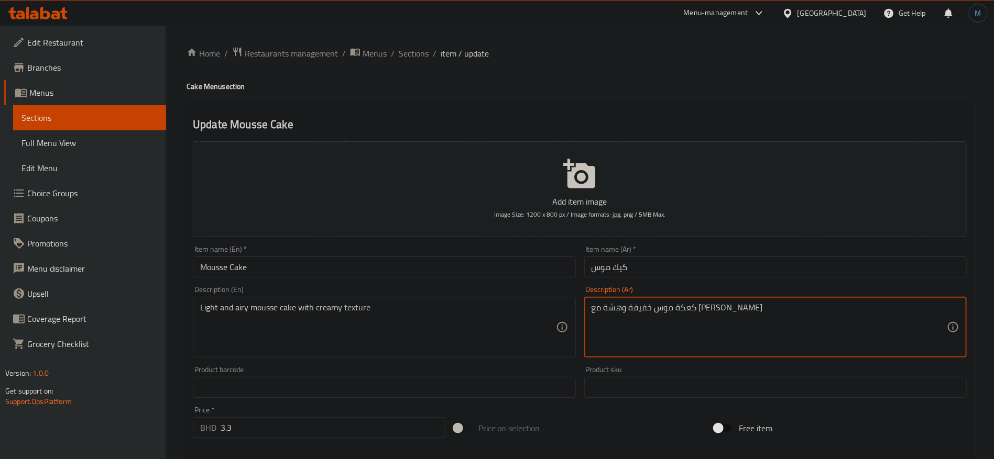
click at [728, 313] on textarea "كعكة موس خفيفة وهشة مع [PERSON_NAME]" at bounding box center [768, 328] width 355 height 50
paste textarea "يك"
click at [214, 263] on input "Mousse Cake" at bounding box center [384, 267] width 382 height 21
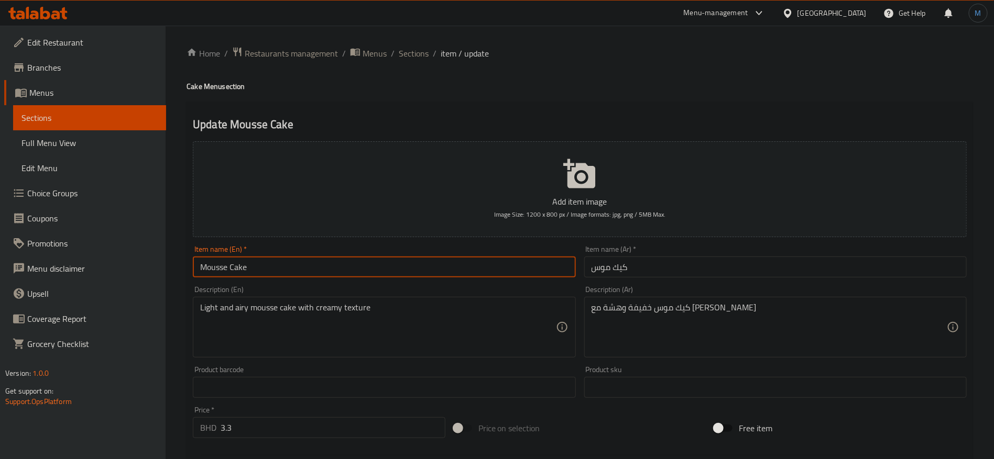
click at [214, 263] on input "Mousse Cake" at bounding box center [384, 267] width 382 height 21
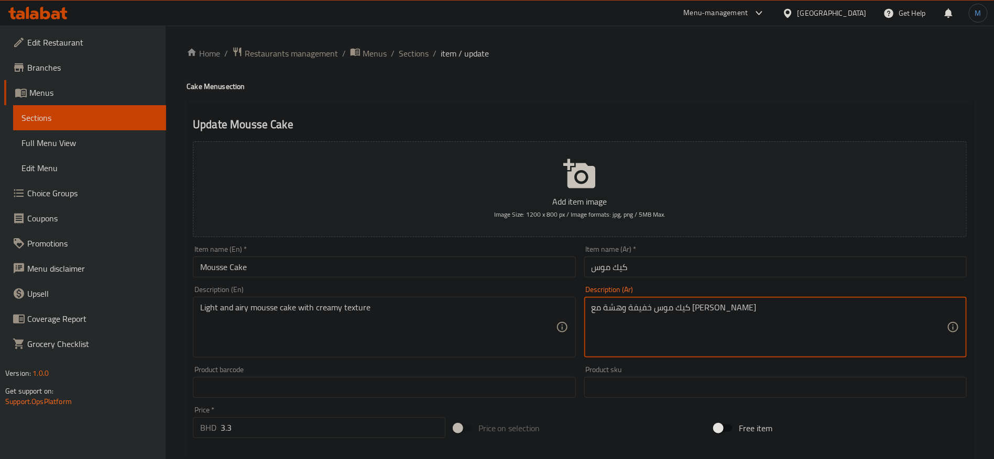
click at [668, 303] on textarea "كيك موس خفيفة وهشة مع [PERSON_NAME]" at bounding box center [768, 328] width 355 height 50
type textarea "كيك موس خفيفة وايري مع [PERSON_NAME]"
click at [435, 261] on div "Home / Restaurants management / Menus / Sections / item / update Cake Menu sect…" at bounding box center [579, 383] width 786 height 673
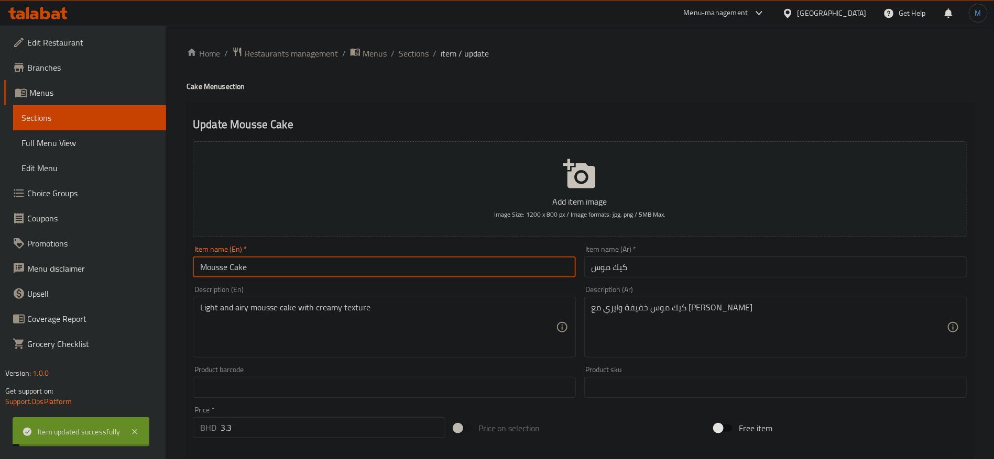
click at [428, 50] on ol "Home / Restaurants management / Menus / Sections / item / update" at bounding box center [579, 54] width 786 height 14
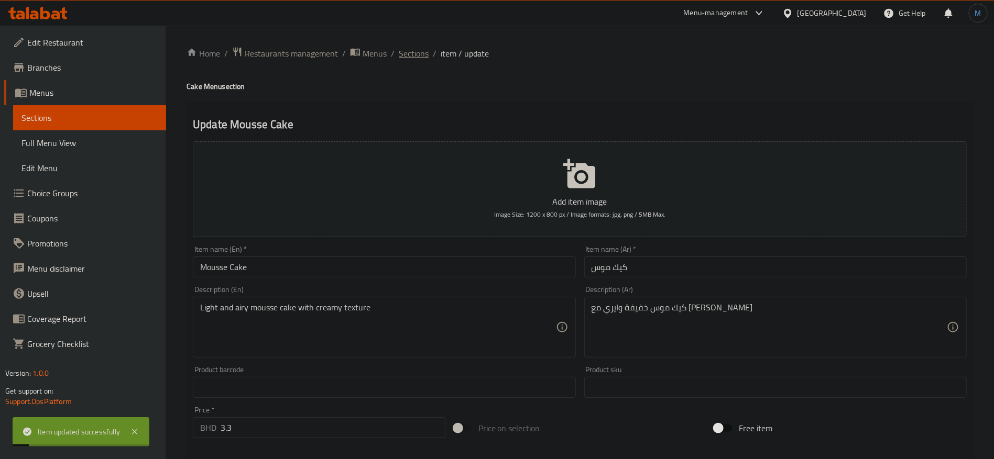
click at [419, 51] on span "Sections" at bounding box center [414, 53] width 30 height 13
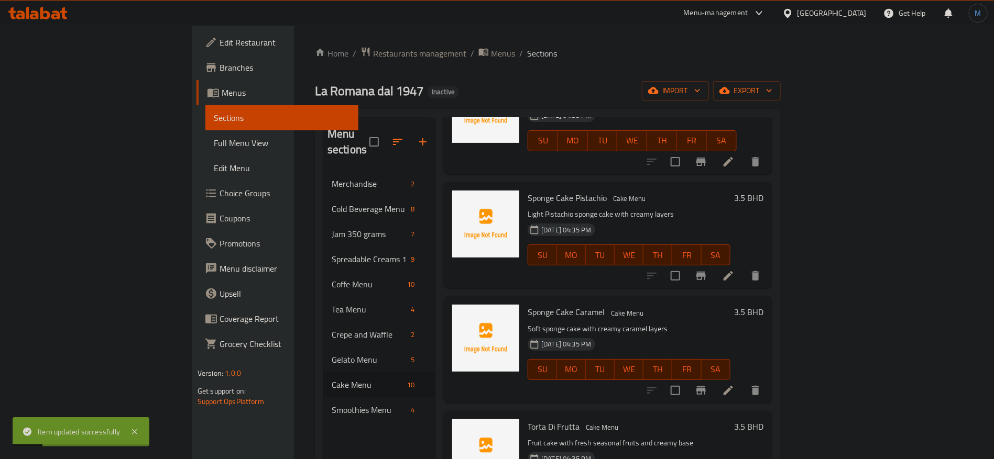
scroll to position [147, 0]
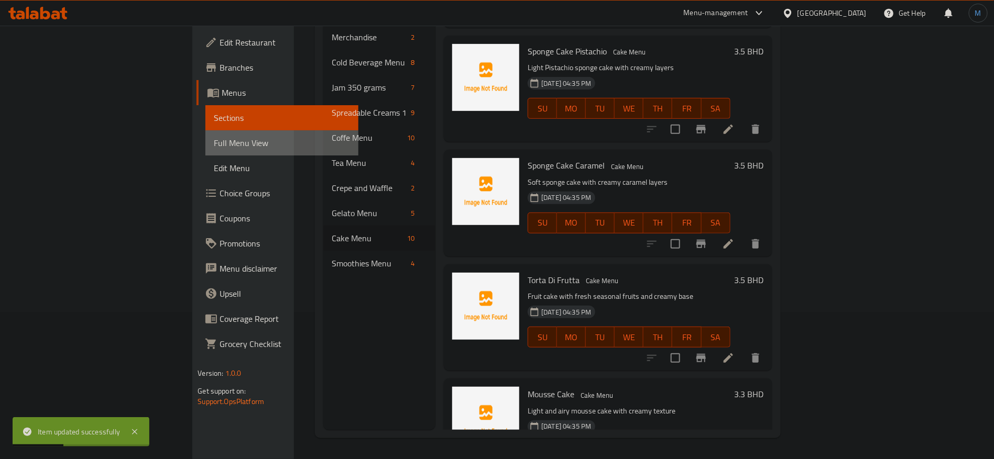
click at [205, 136] on link "Full Menu View" at bounding box center [281, 142] width 153 height 25
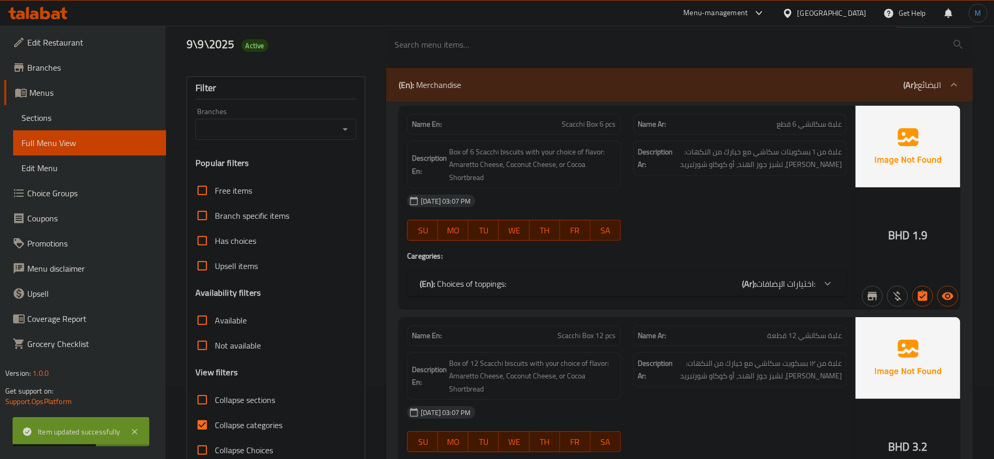
scroll to position [68, 0]
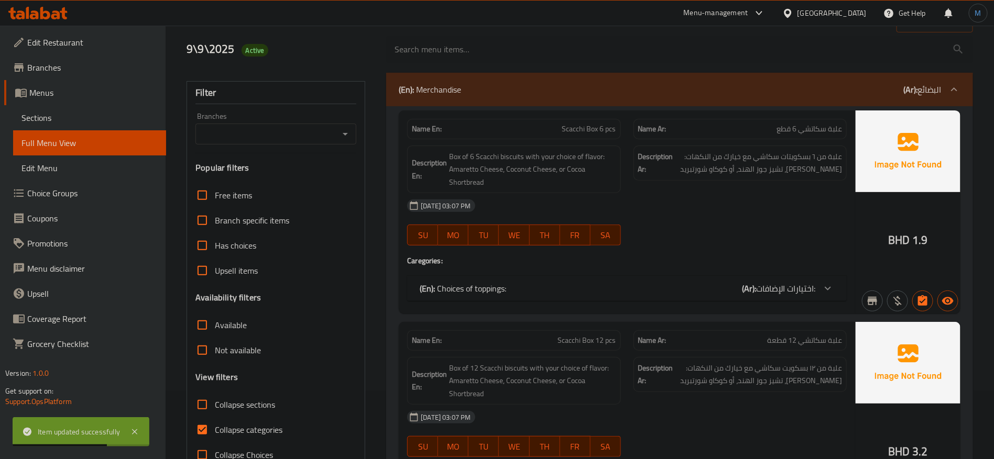
click at [230, 399] on span "Collapse sections" at bounding box center [245, 405] width 60 height 13
click at [215, 399] on input "Collapse sections" at bounding box center [202, 404] width 25 height 25
checkbox input "true"
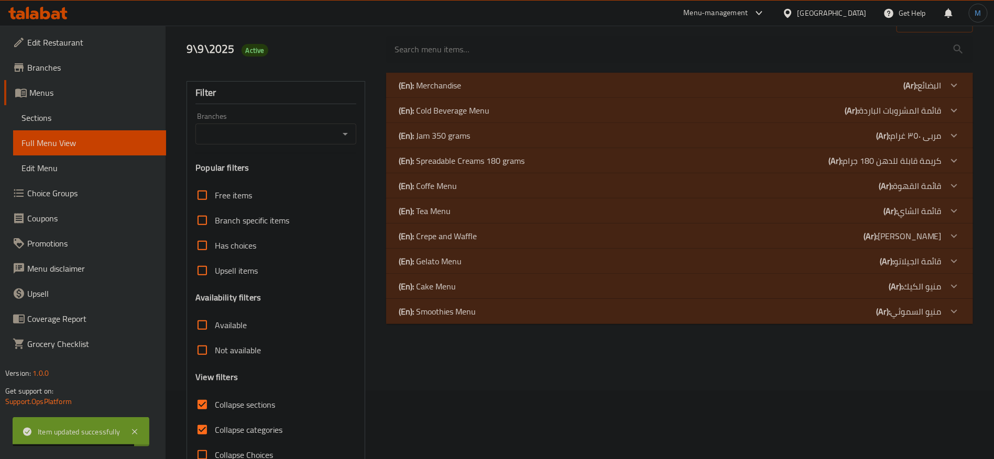
click at [902, 312] on p "(Ar): منيو السموثي" at bounding box center [908, 311] width 65 height 13
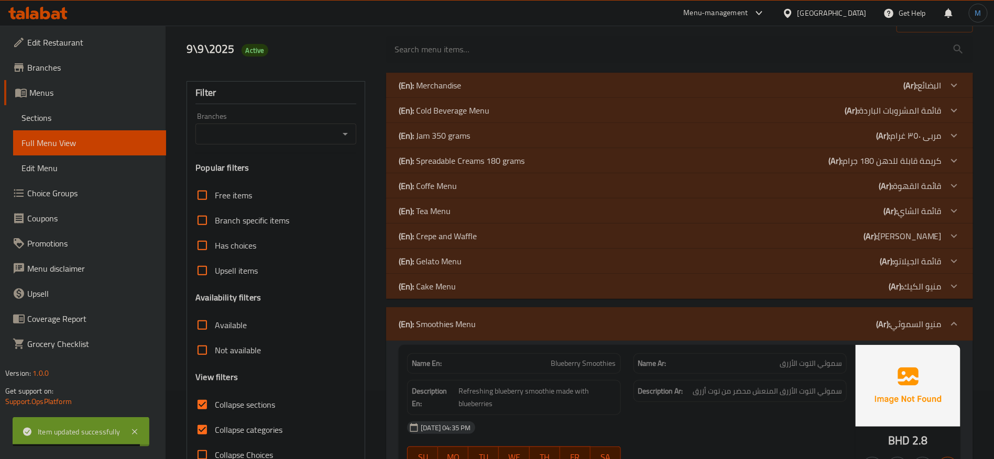
click at [917, 280] on p "(Ar): منيو الكيك" at bounding box center [914, 286] width 53 height 13
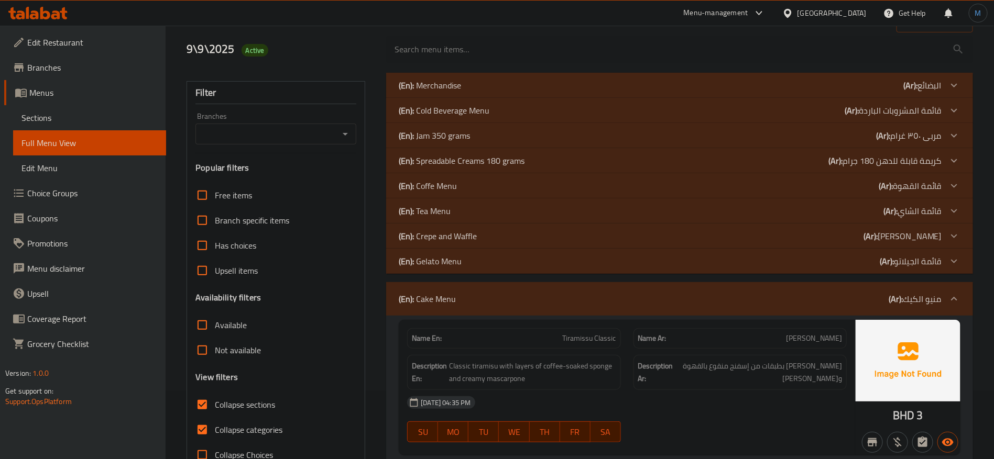
click at [207, 428] on input "Collapse categories" at bounding box center [202, 429] width 25 height 25
checkbox input "false"
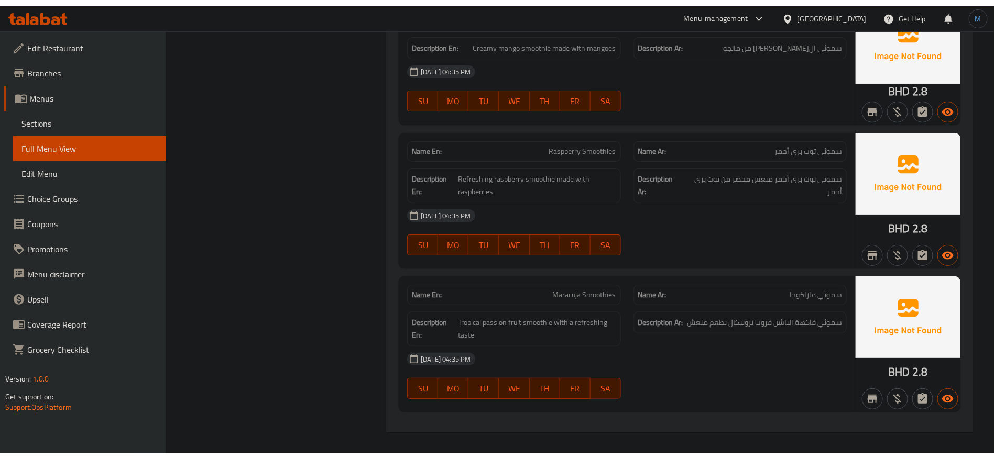
scroll to position [1955, 0]
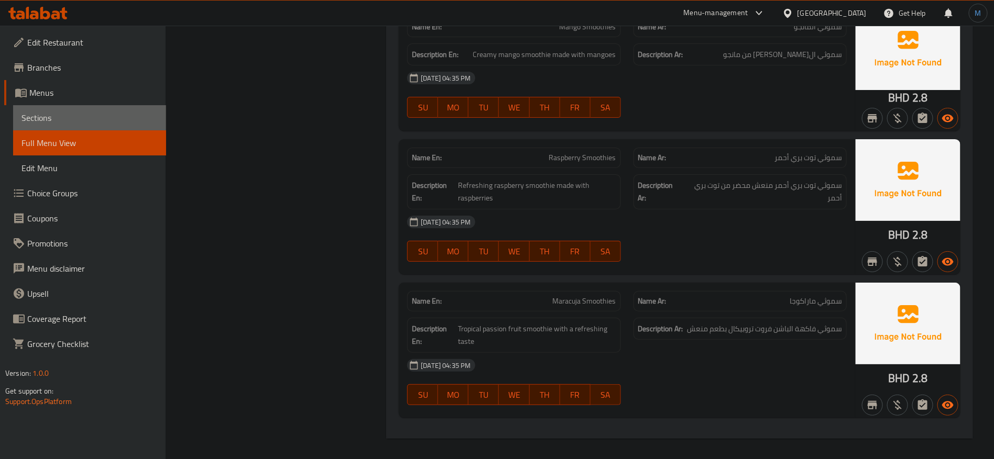
click at [103, 108] on link "Sections" at bounding box center [89, 117] width 153 height 25
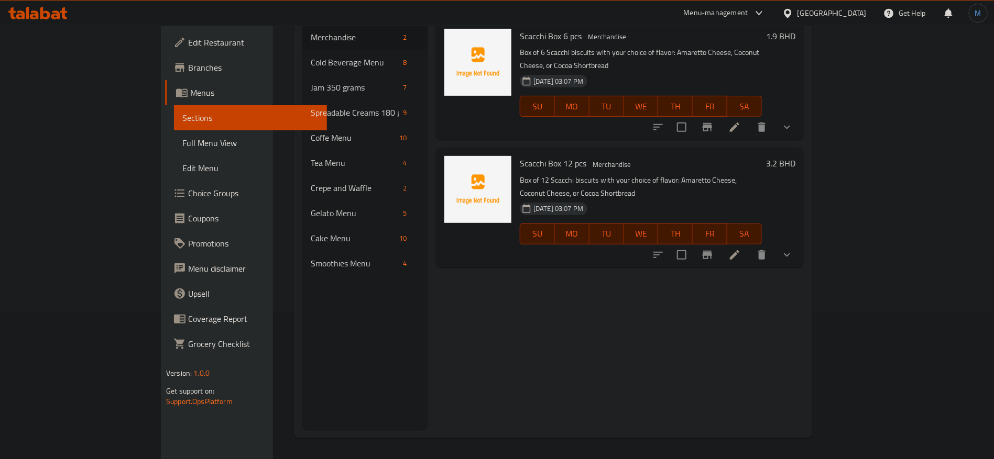
scroll to position [147, 0]
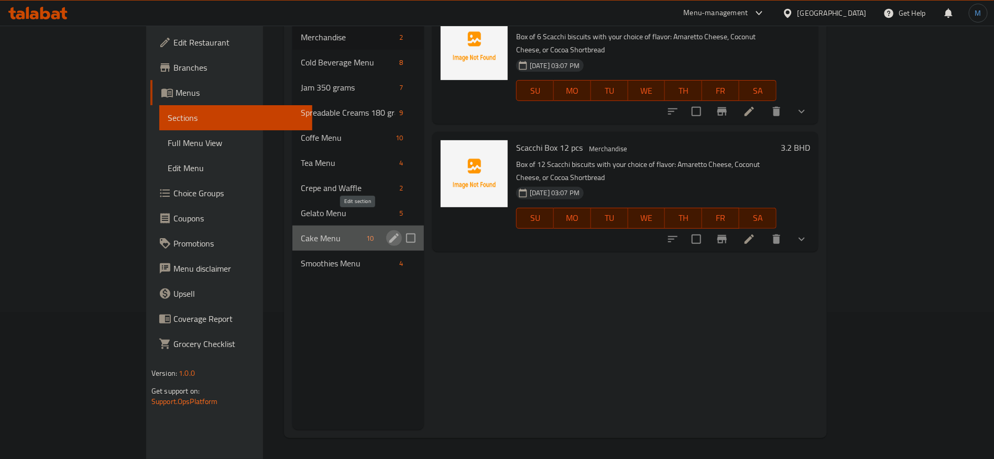
click at [388, 232] on icon "edit" at bounding box center [394, 238] width 13 height 13
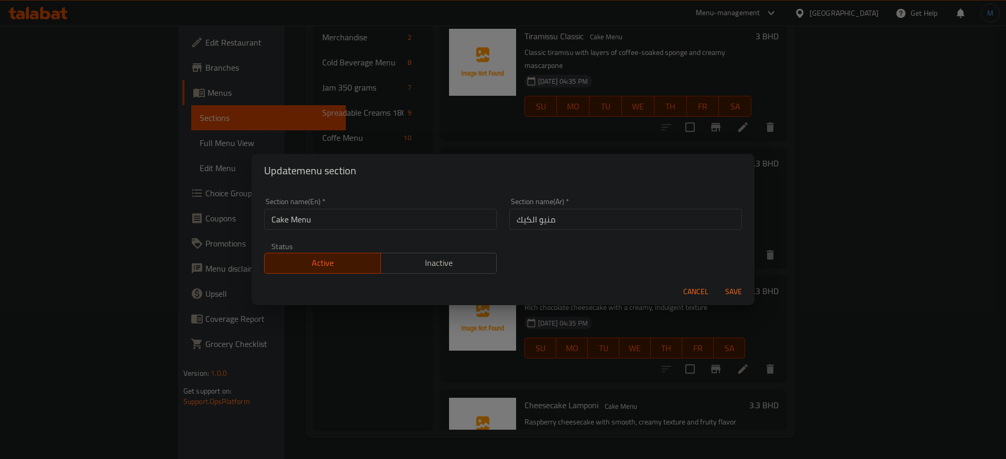
click at [429, 219] on input "Cake Menu" at bounding box center [380, 219] width 233 height 21
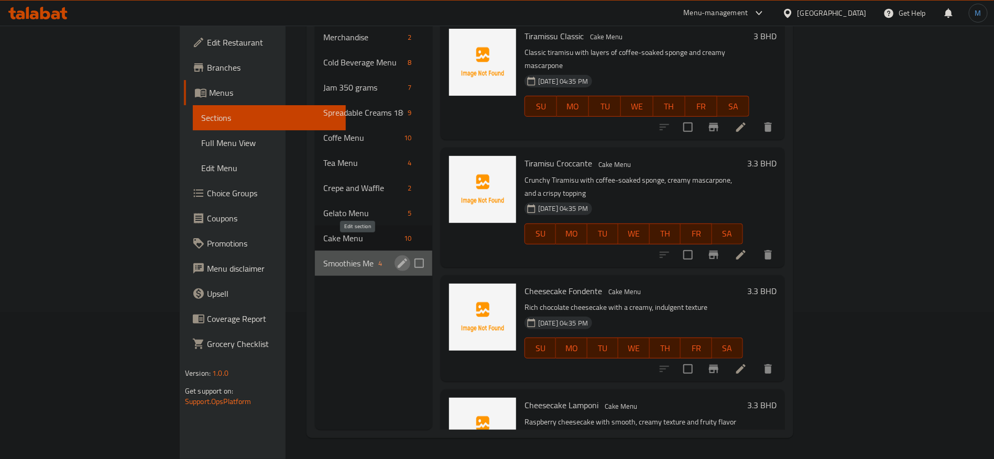
click at [396, 257] on icon "edit" at bounding box center [402, 263] width 13 height 13
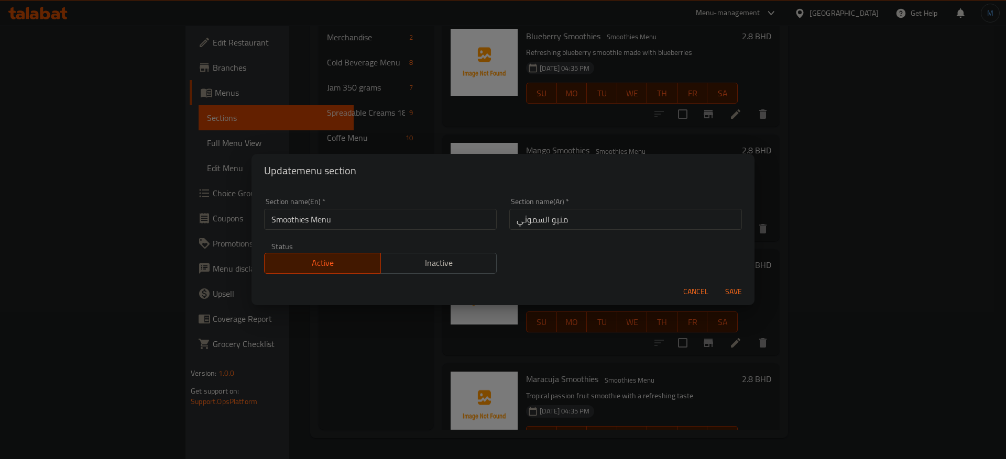
click at [406, 218] on input "Smoothies Menu" at bounding box center [380, 219] width 233 height 21
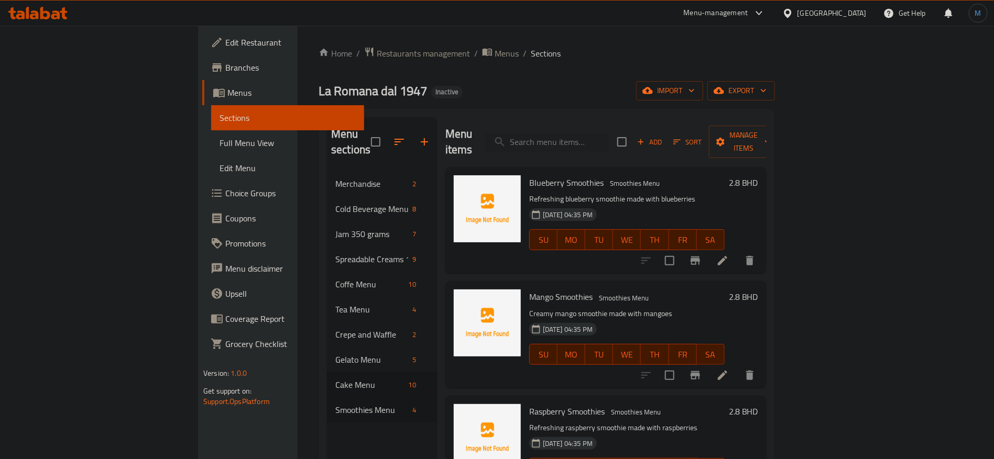
click at [850, 13] on div "[GEOGRAPHIC_DATA]" at bounding box center [831, 13] width 69 height 12
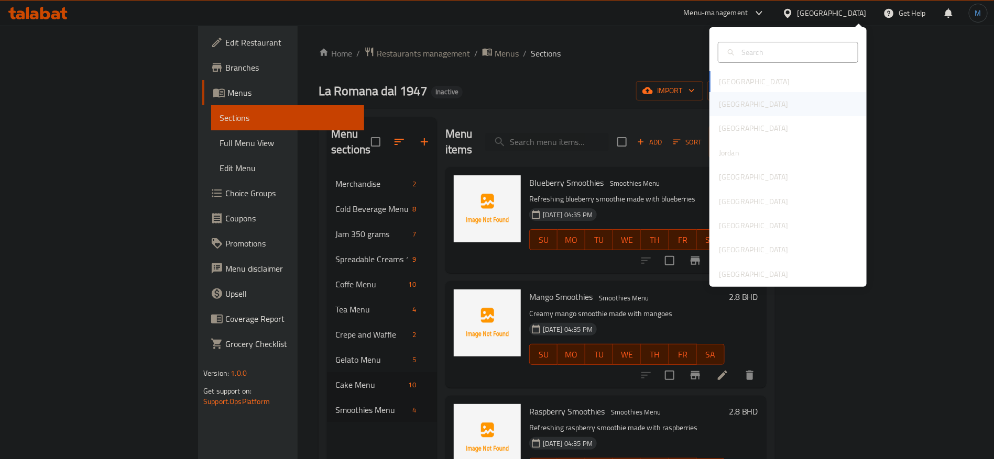
click at [740, 112] on div "[GEOGRAPHIC_DATA]" at bounding box center [787, 104] width 157 height 24
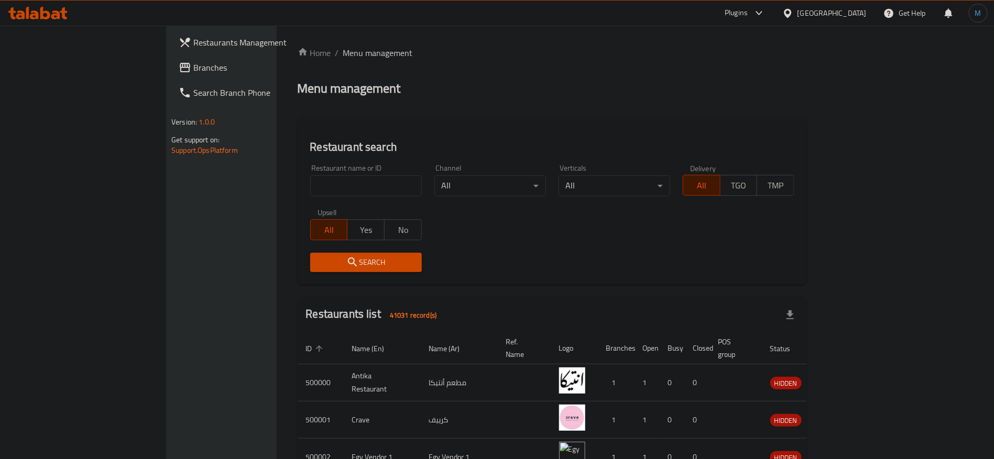
click at [170, 78] on link "Branches" at bounding box center [251, 67] width 162 height 25
